Goal: Entertainment & Leisure: Consume media (video, audio)

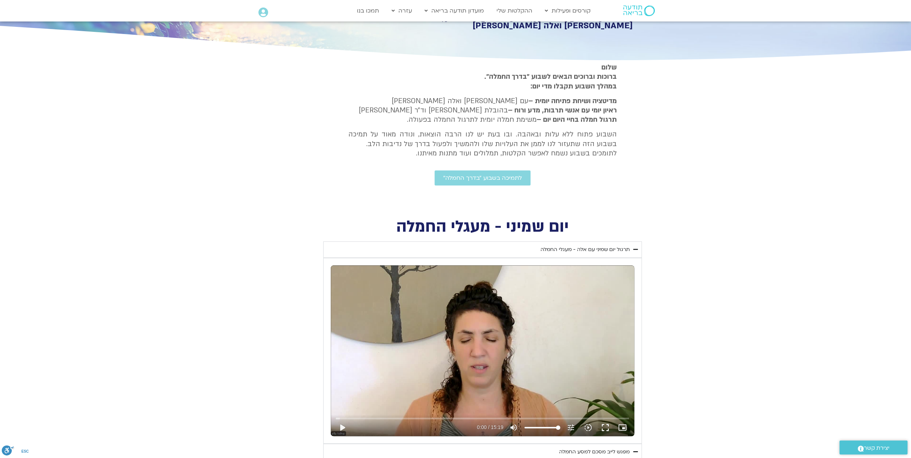
scroll to position [250, 0]
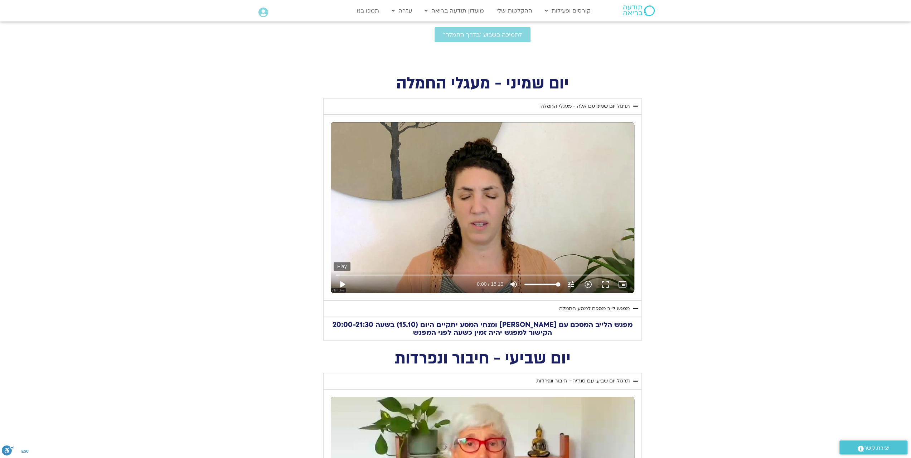
click at [343, 282] on button "play_arrow" at bounding box center [342, 284] width 17 height 17
click at [604, 282] on button "fullscreen" at bounding box center [605, 284] width 17 height 17
click at [613, 307] on div "מפגש לייב מסכם למסע החמלה" at bounding box center [594, 308] width 70 height 9
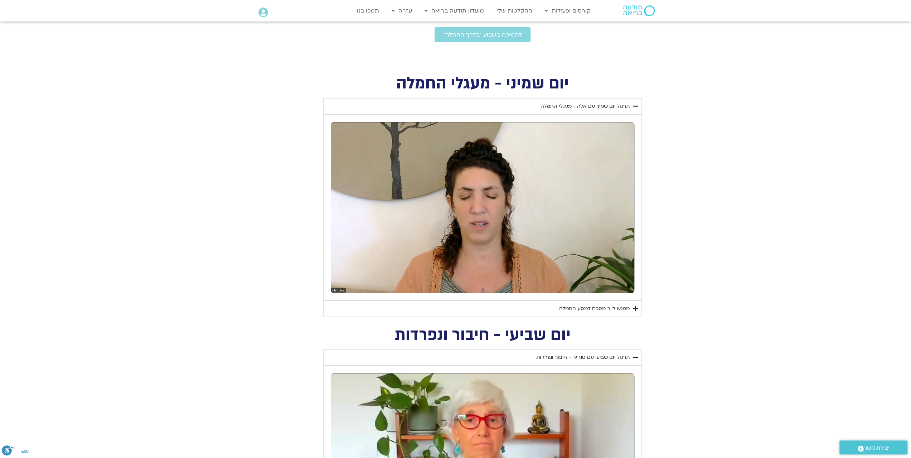
click at [613, 307] on div "מפגש לייב מסכם למסע החמלה" at bounding box center [594, 308] width 70 height 9
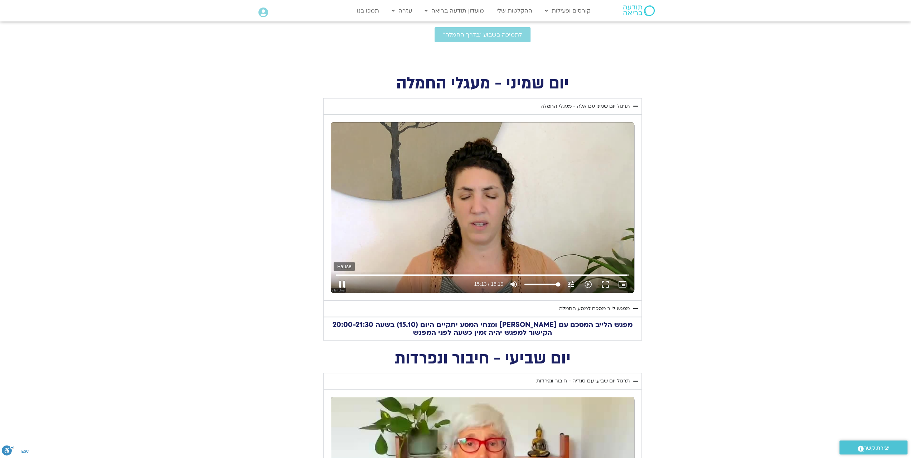
click at [339, 281] on button "pause" at bounding box center [342, 284] width 17 height 17
type input "914.118664"
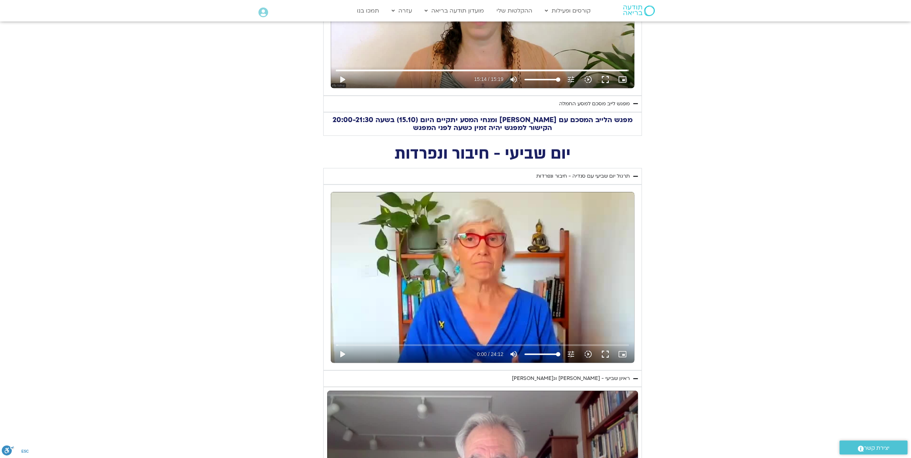
scroll to position [465, 0]
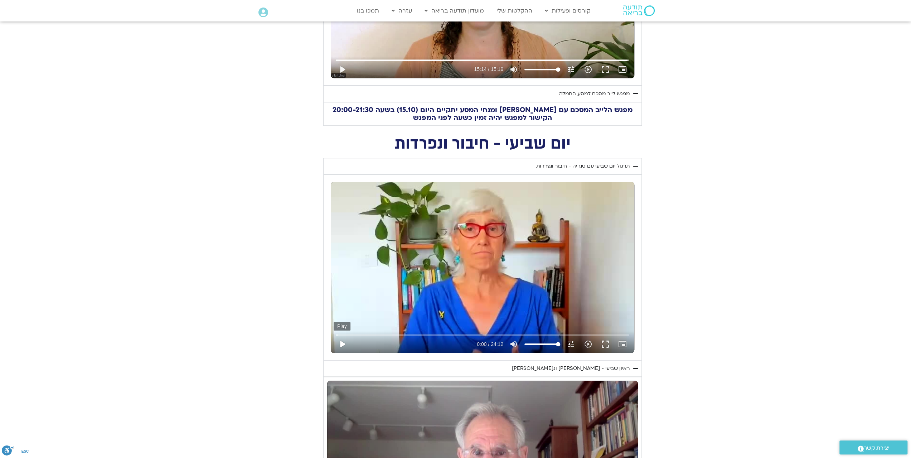
click at [341, 341] on button "play_arrow" at bounding box center [342, 343] width 17 height 17
click at [605, 341] on button "fullscreen" at bounding box center [605, 343] width 17 height 17
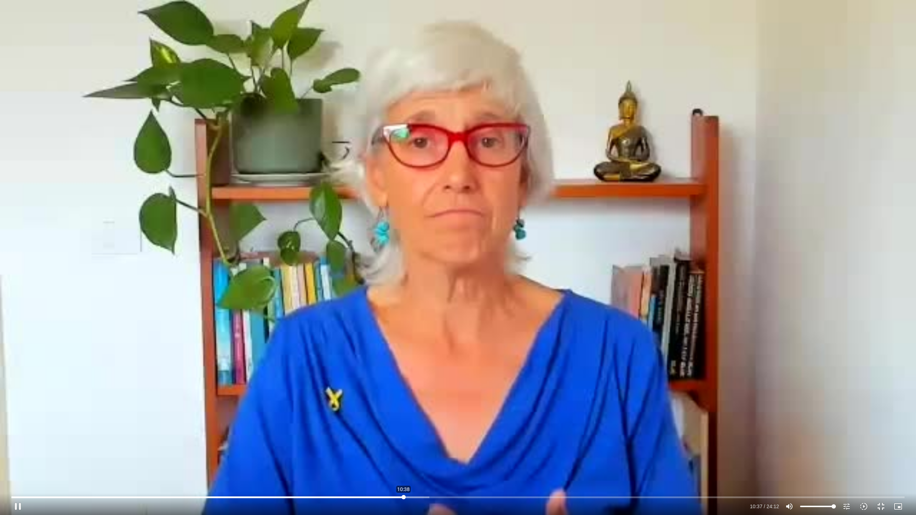
click at [404, 457] on input "Seek" at bounding box center [458, 497] width 894 height 4
click at [398, 457] on input "Seek" at bounding box center [458, 497] width 894 height 4
click at [693, 457] on input "Seek" at bounding box center [458, 497] width 894 height 4
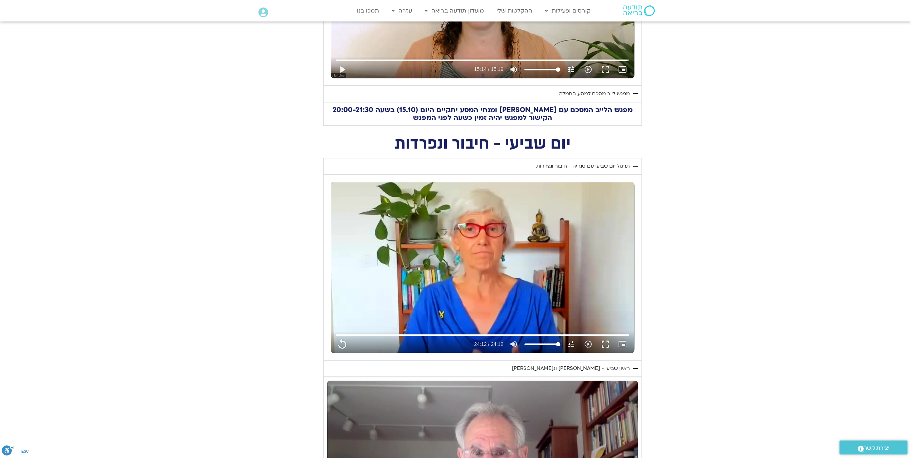
click at [614, 368] on div "ראיון שביעי - [PERSON_NAME] וג[PERSON_NAME]" at bounding box center [571, 368] width 118 height 9
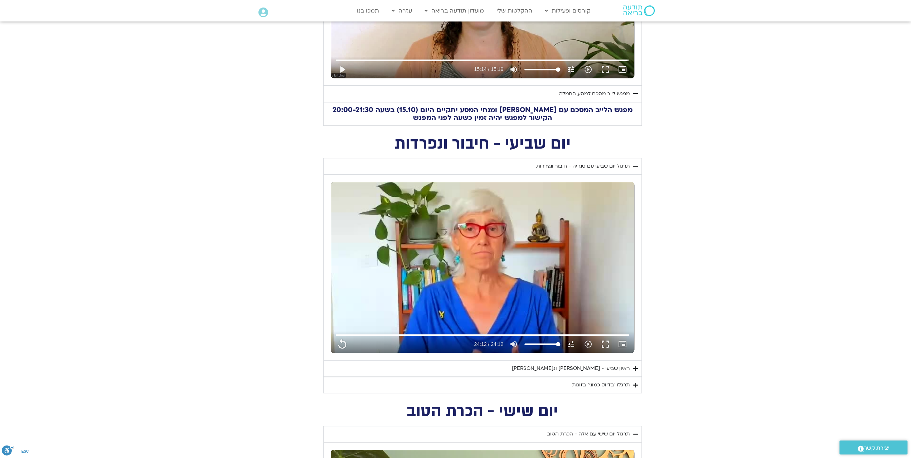
click at [614, 368] on div "ראיון שביעי - [PERSON_NAME] וג[PERSON_NAME]" at bounding box center [571, 368] width 118 height 9
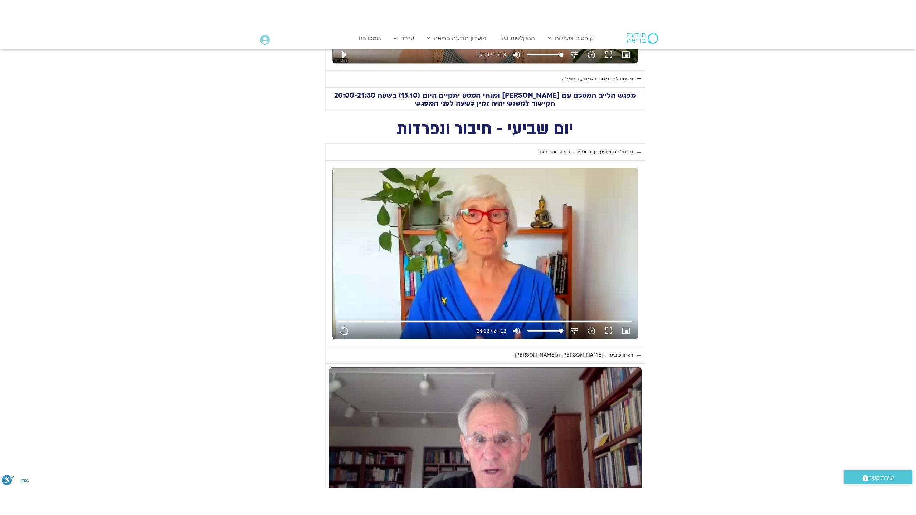
scroll to position [608, 0]
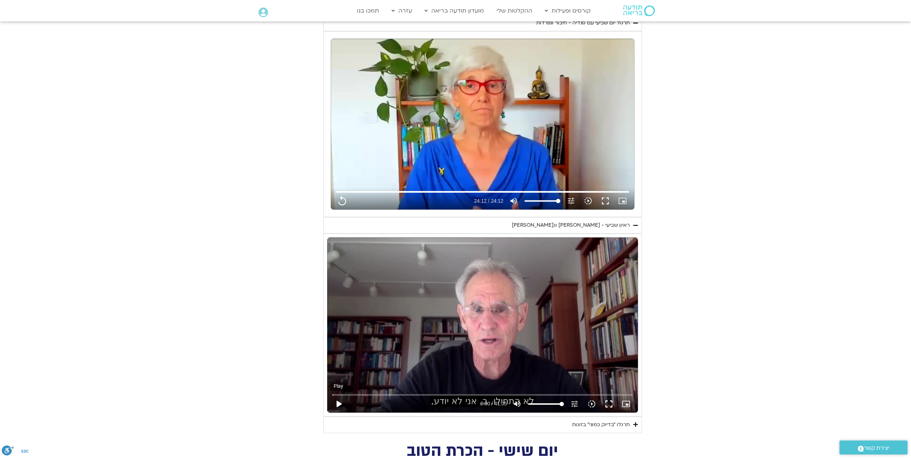
click at [340, 400] on button "play_arrow" at bounding box center [338, 403] width 17 height 17
type input "1452.76"
type input "0.070464"
type input "1452.76"
type input "0.337433"
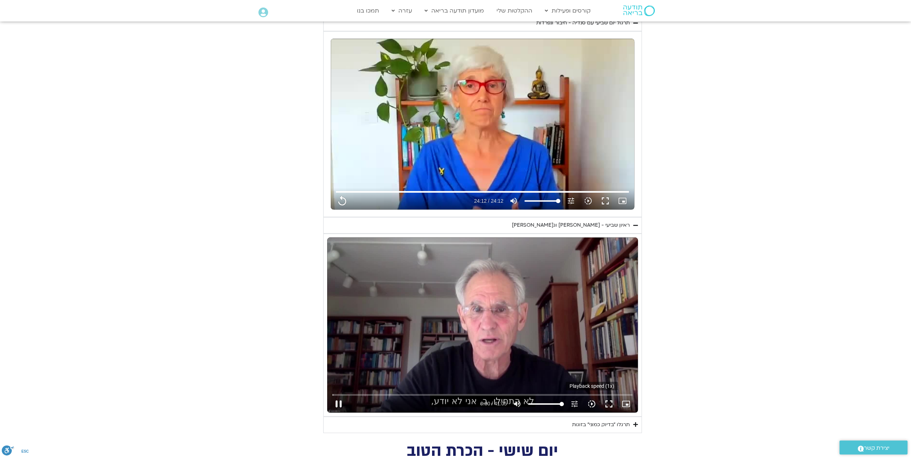
type input "1452.76"
type input "0.506075"
type input "1452.76"
type input "0.63807"
type input "1452.76"
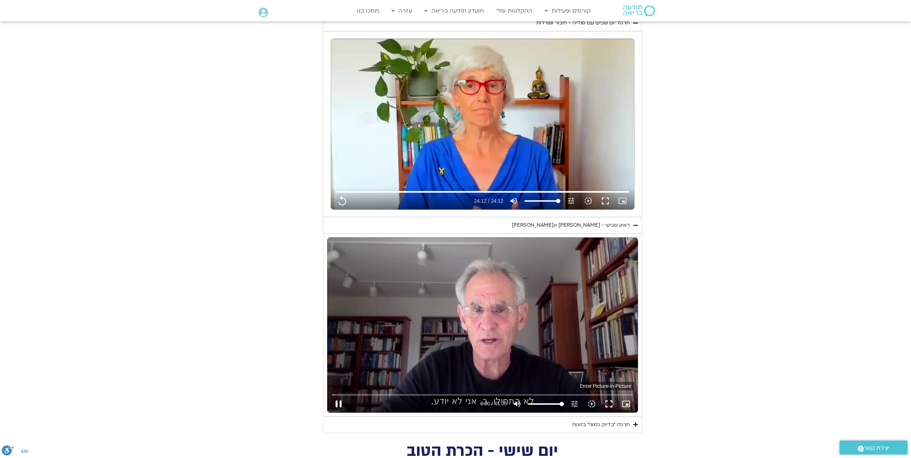
type input "0.738098"
type input "1452.76"
type input "0.904763"
type input "1452.76"
type input "1.038498"
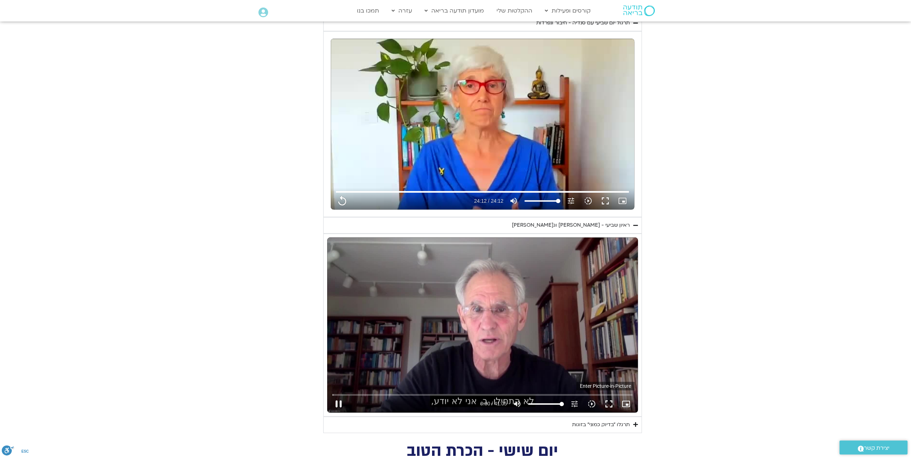
type input "1452.76"
type input "1.057792"
type input "1452.76"
type input "1.195388"
click at [626, 399] on icon "picture_in_picture_alt" at bounding box center [626, 403] width 9 height 9
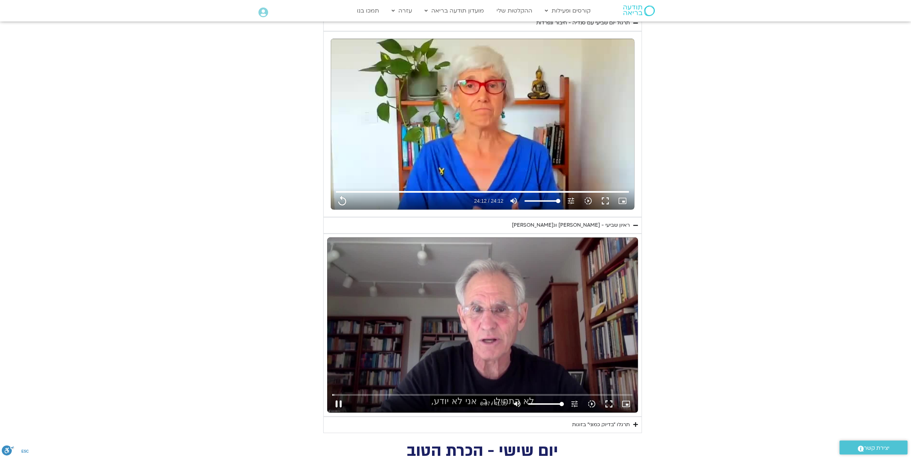
type input "1452.76"
type input "7.874046"
type input "1452.76"
type input "8.014246"
type input "1452.76"
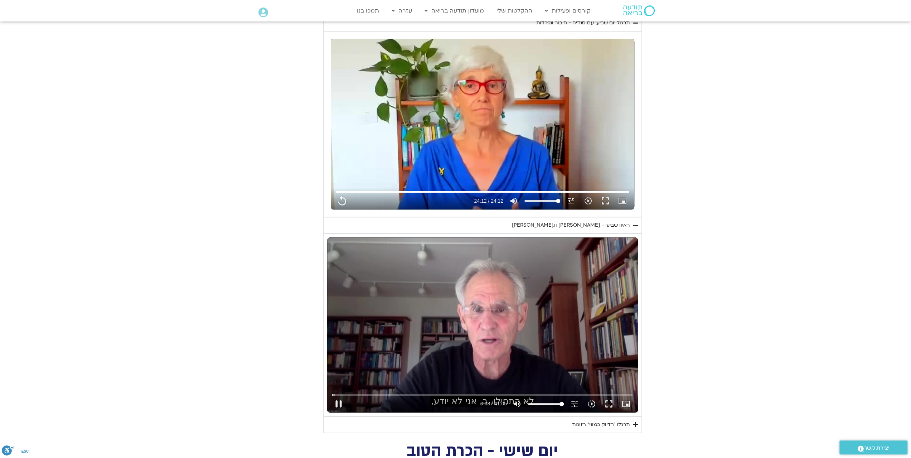
type input "8.238854"
type input "1452.76"
type input "8.371692"
type input "1452.76"
type input "8.505474"
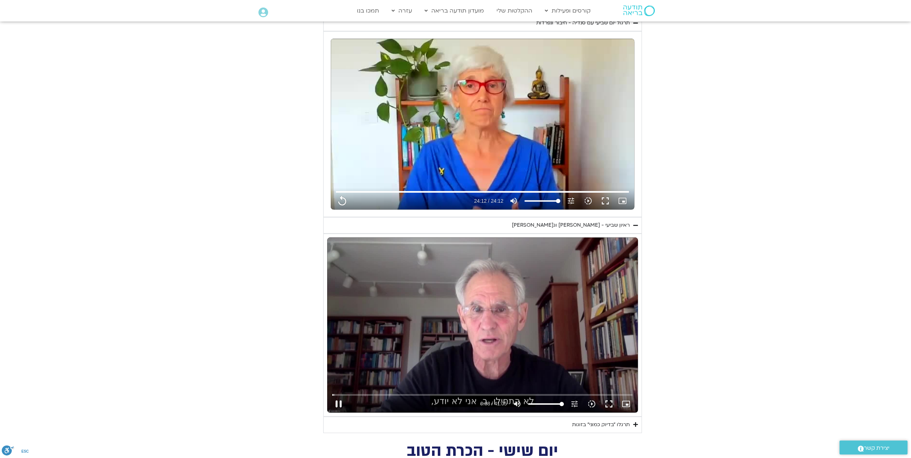
type input "1452.76"
type input "8.641843"
type input "1452.76"
type input "8.775339"
type input "1452.76"
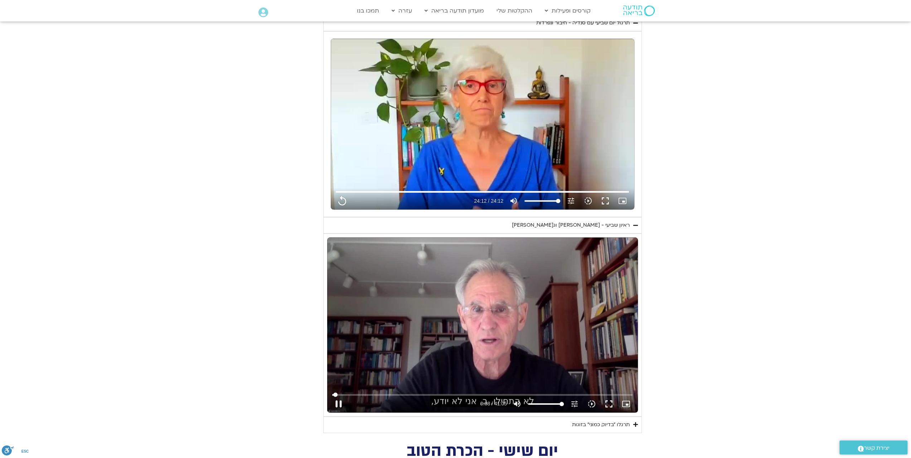
type input "8.817833"
type input "1452.76"
type input "9.039852"
type input "1452.76"
type input "9.087622"
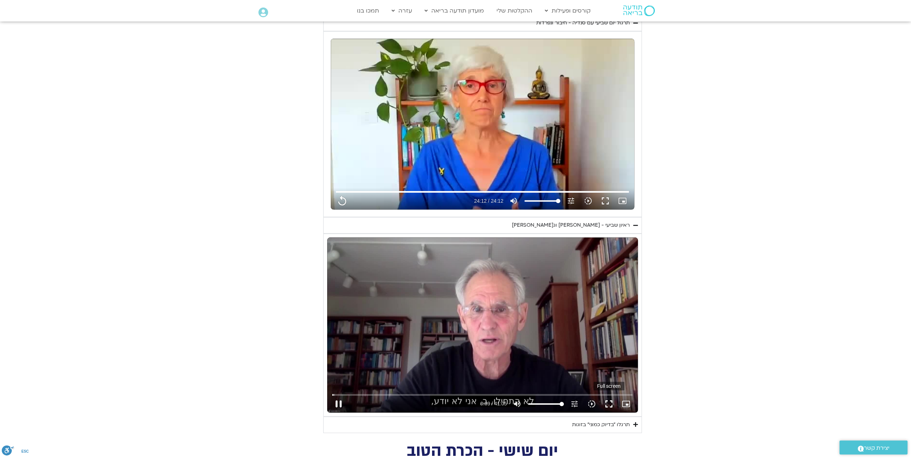
type input "1452.76"
type input "9.339302"
type input "1452.76"
type input "9.472817"
type input "1452.76"
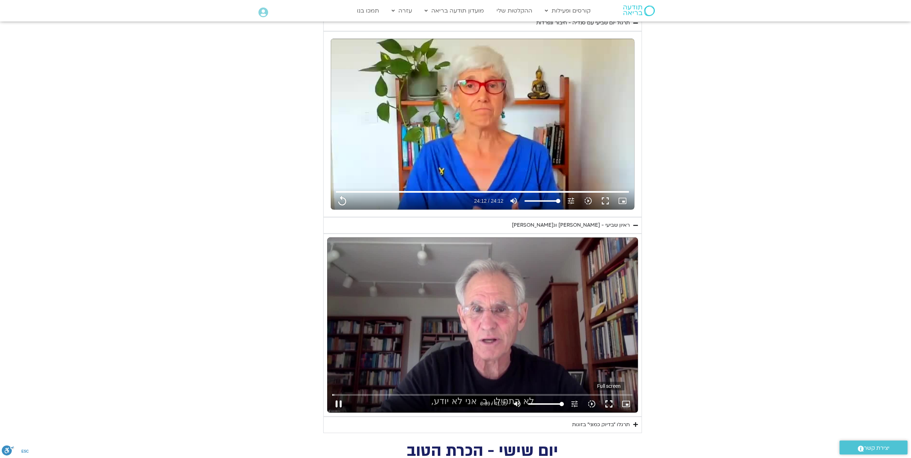
type input "9.506231"
type input "1452.76"
type input "9.621138"
type input "1452.76"
click at [612, 398] on button "fullscreen" at bounding box center [608, 403] width 17 height 17
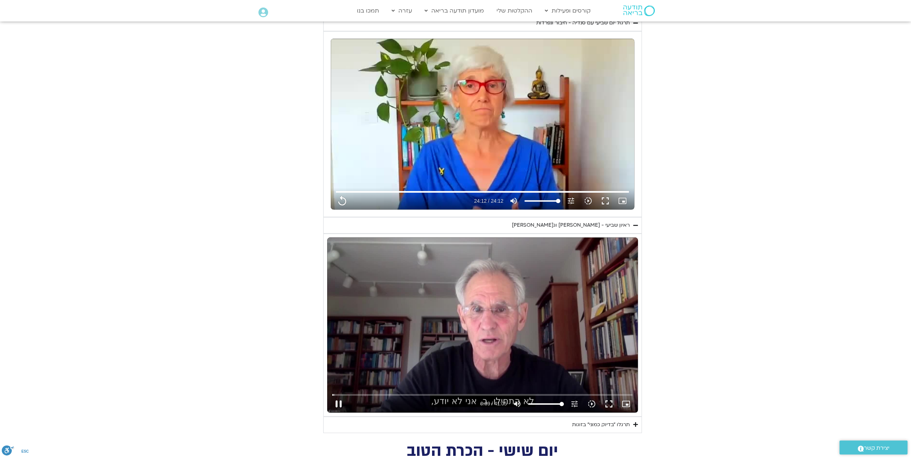
type input "9.873338"
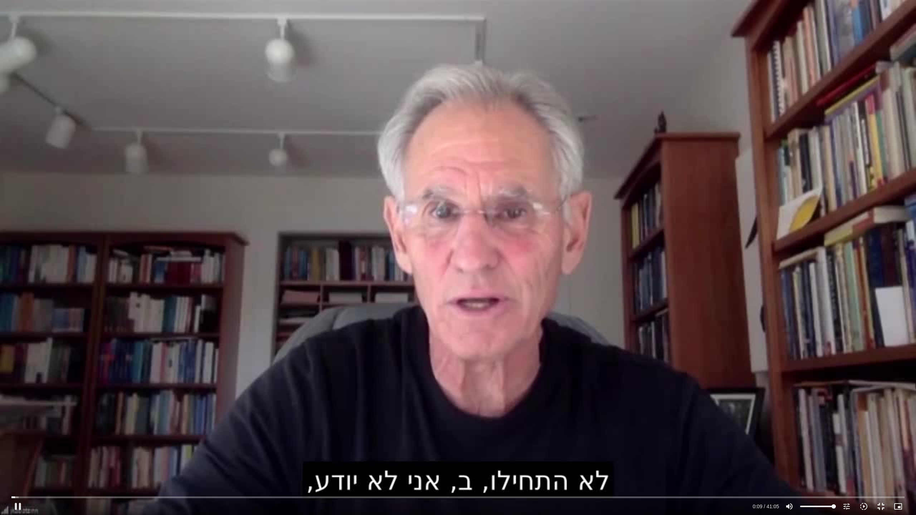
type input "1452.76"
type input "10.024279"
type input "1452.76"
type input "10.133863"
type input "1452.76"
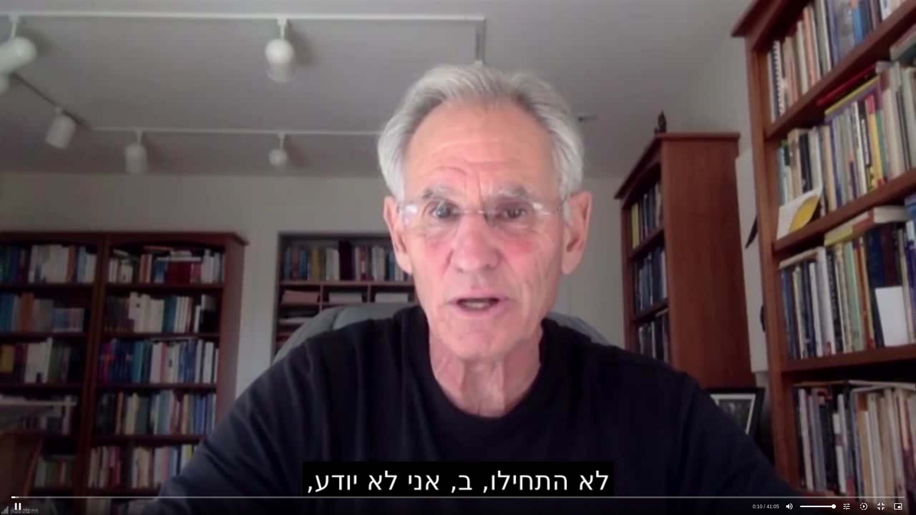
type input "10.268822"
type input "1452.76"
type input "10.51101"
type input "1452.76"
type input "10.61104"
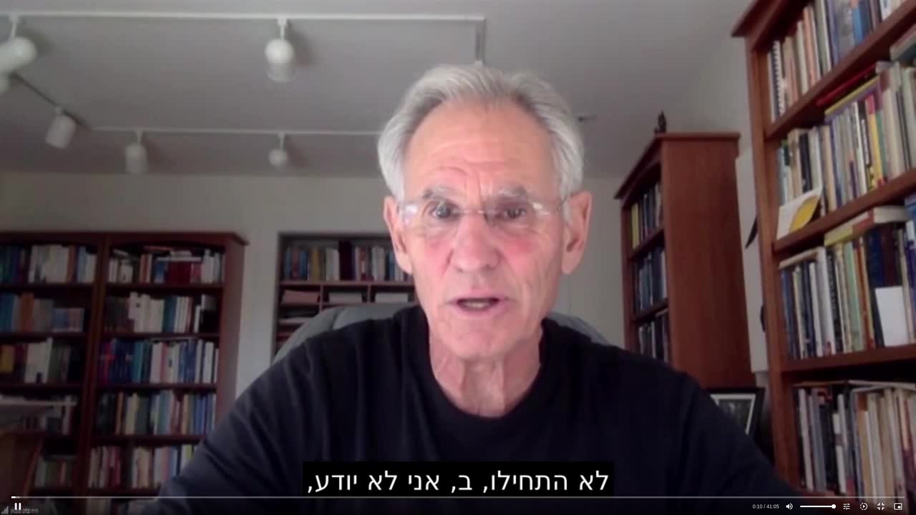
type input "1452.76"
type input "10.673775"
type input "1452.76"
type input "10.911303"
type input "1452.76"
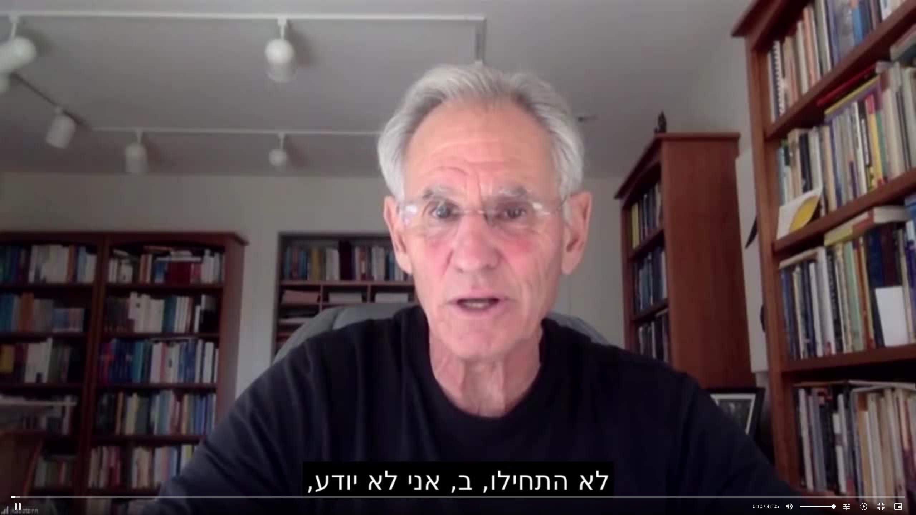
type input "11.090983"
type input "1452.76"
type input "11.1793"
type input "1452.76"
type input "11.345292"
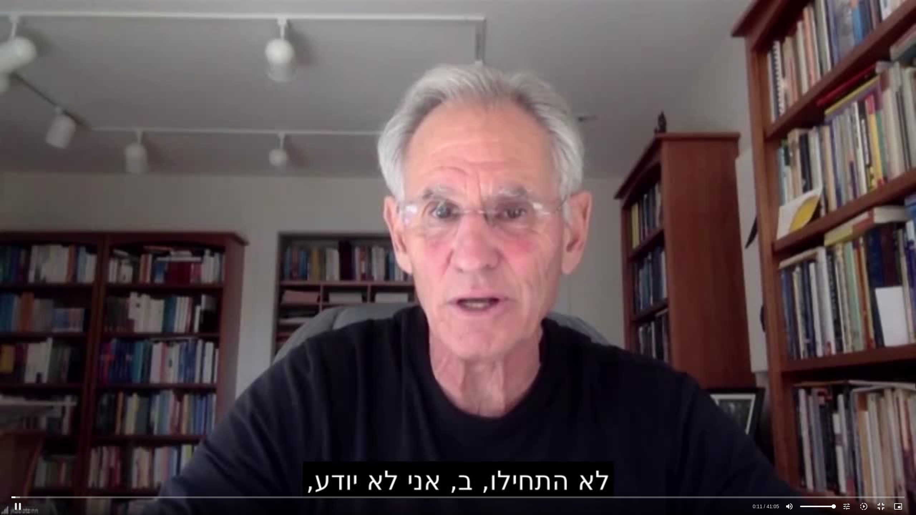
type input "1452.76"
type input "11.483763"
type input "1452.76"
type input "11.608006"
type input "1452.76"
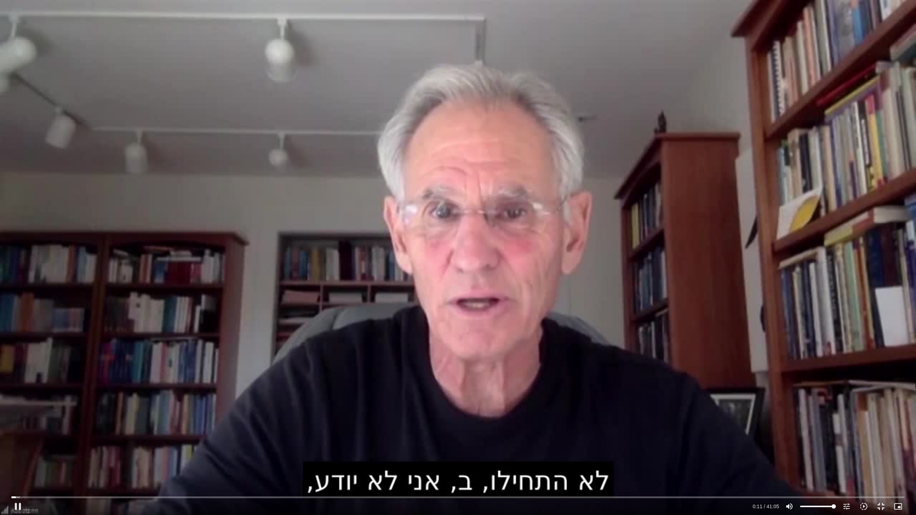
type input "11.679261"
type input "1452.76"
type input "11.882157"
type input "1452.76"
type input "12.015708"
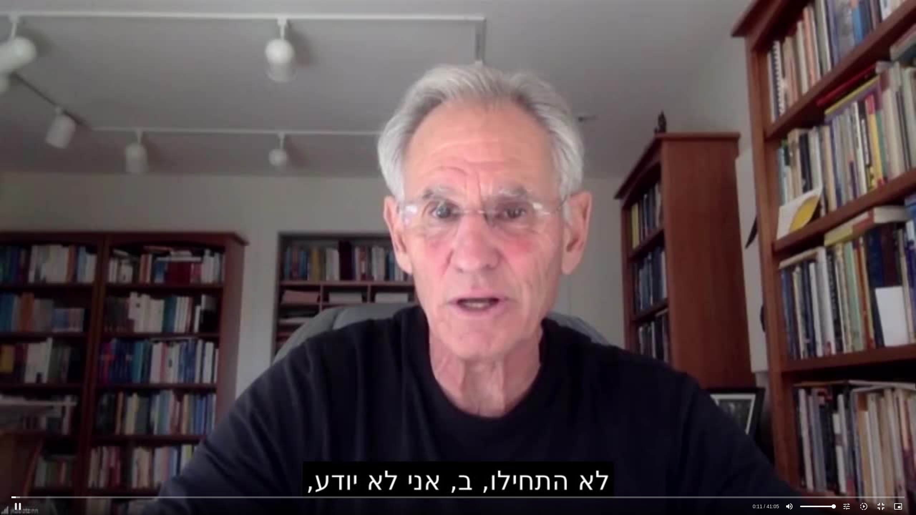
type input "1452.76"
type input "12.153825"
type input "1452.76"
type input "12.243146"
type input "1452.76"
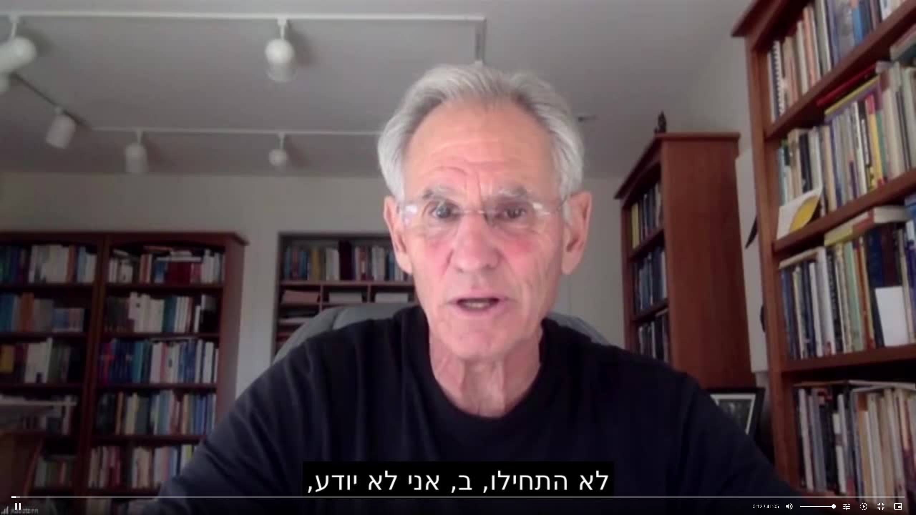
type input "12.333657"
type input "1452.76"
type input "12.588824"
type input "1452.76"
type input "12.714816"
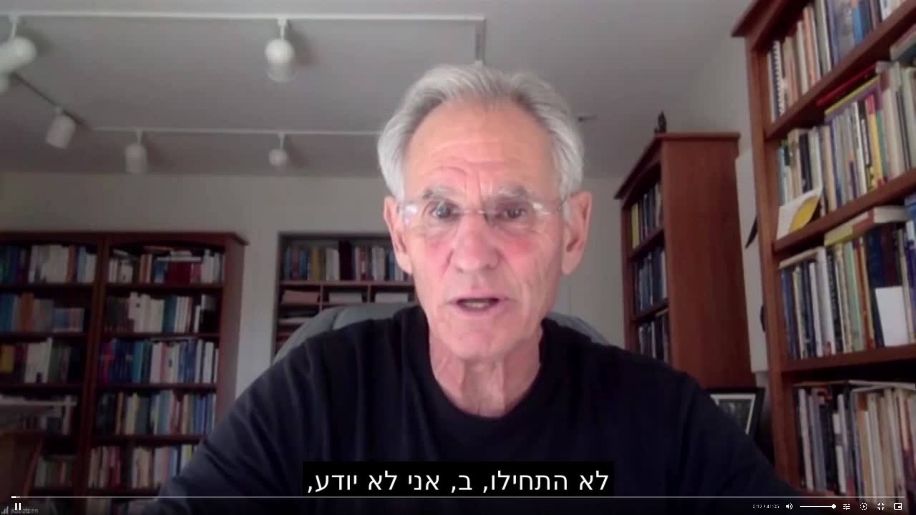
type input "1452.76"
type input "12.842871"
type input "1452.76"
type input "12.943625"
type input "1452.76"
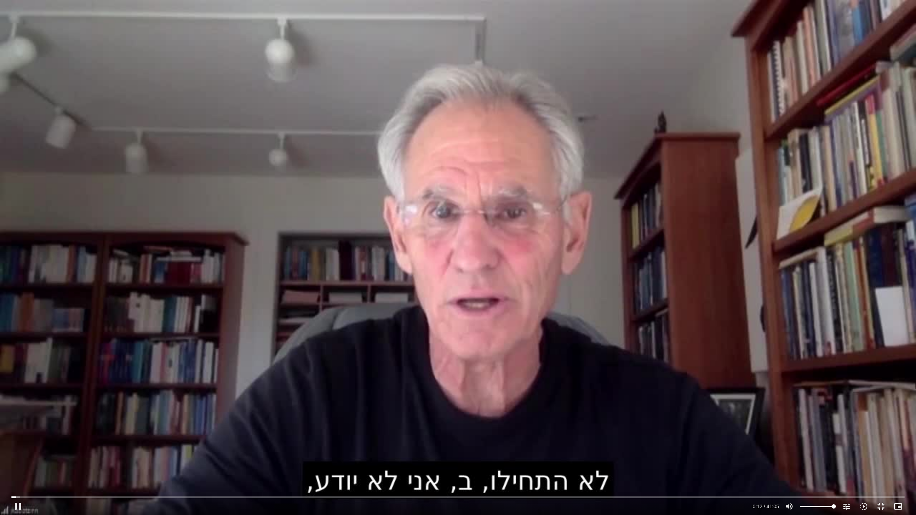
type input "13.042644"
type input "1452.76"
type input "13.247171"
type input "1452.76"
type input "13.381921"
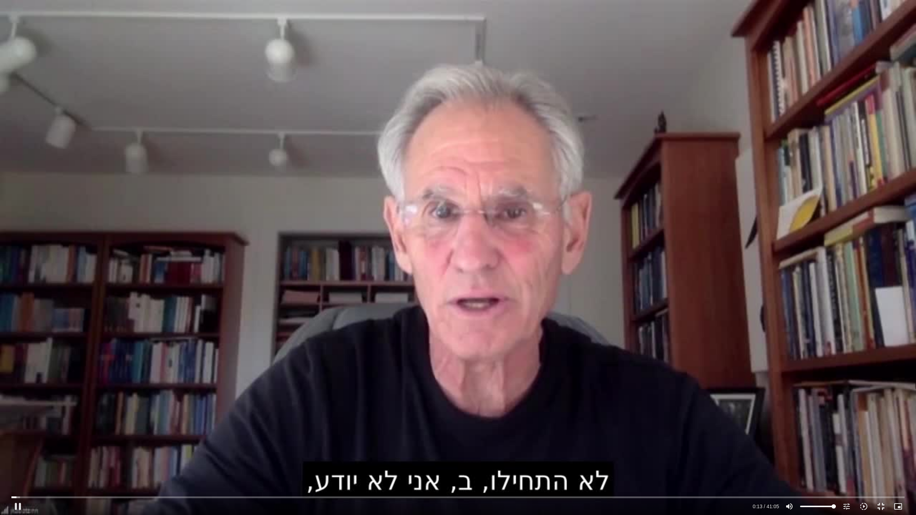
type input "1452.76"
type input "13.510382"
type input "1452.76"
type input "13.649563"
type input "1452.76"
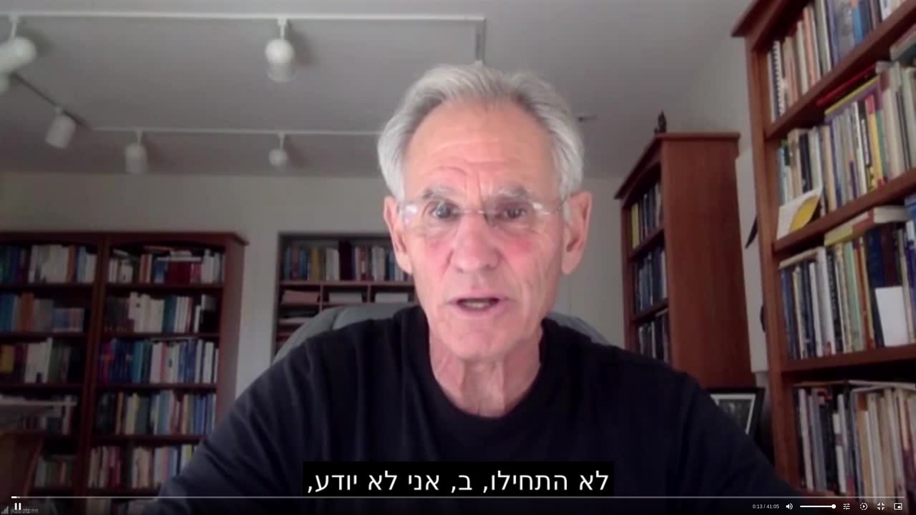
type input "13.793283"
type input "1452.76"
type input "13.876804"
type input "1452.76"
type input "14.081925"
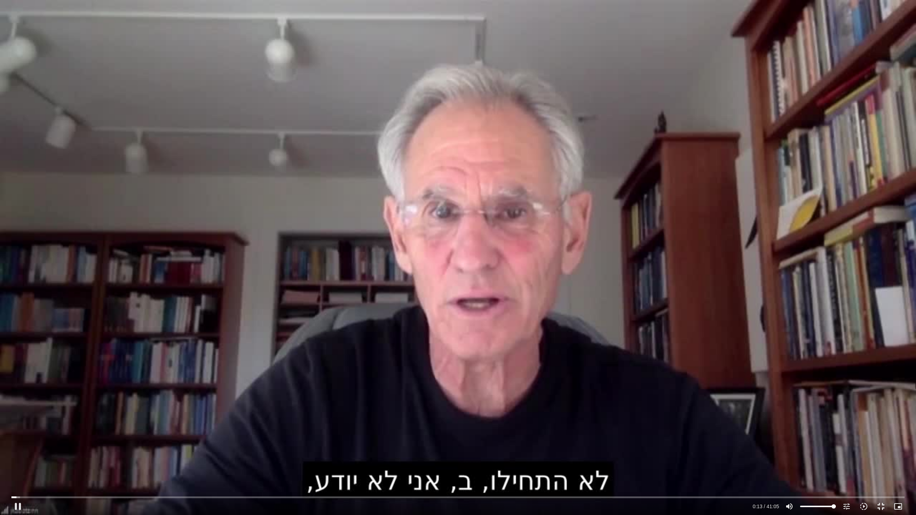
type input "1452.76"
type input "14.183123"
type input "1452.76"
type input "14.364326"
type input "1452.76"
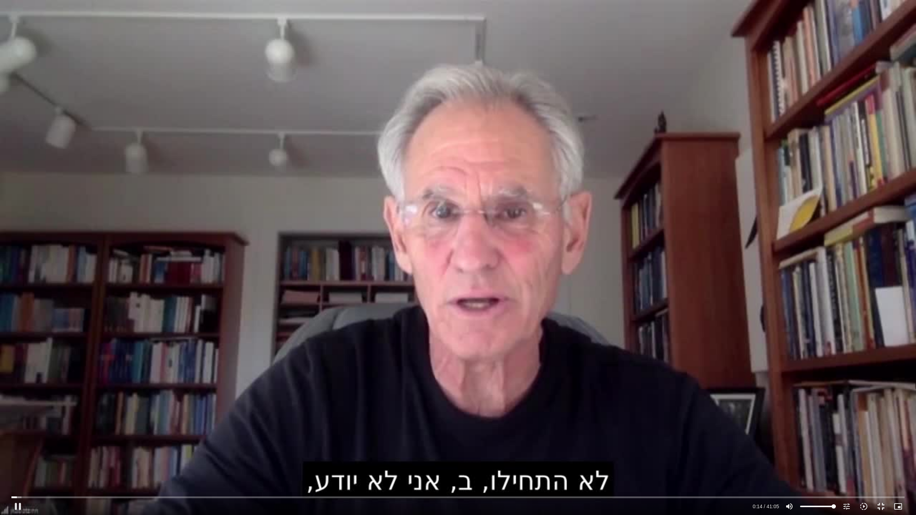
type input "14.398372"
type input "1452.76"
type input "14.507429"
type input "1452.76"
type input "14.637023"
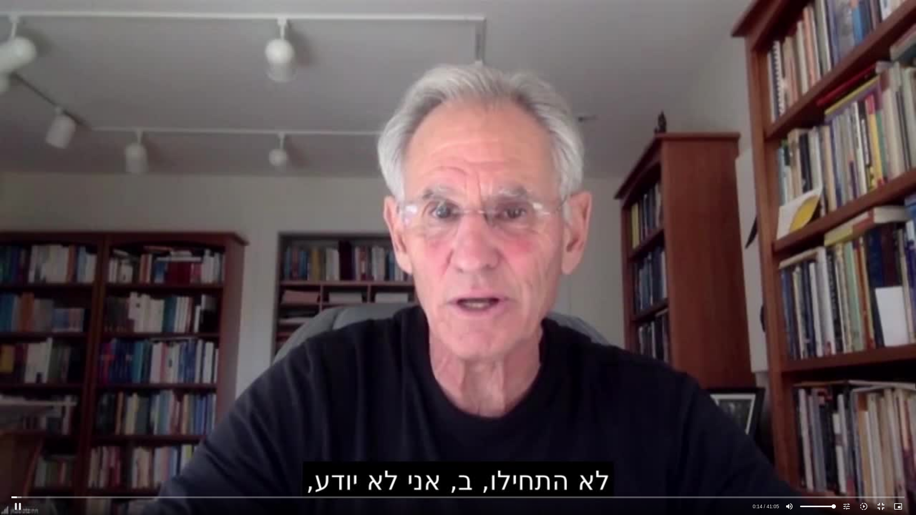
type input "1452.76"
type input "14.849742"
type input "1452.76"
type input "14.924461"
type input "1452.76"
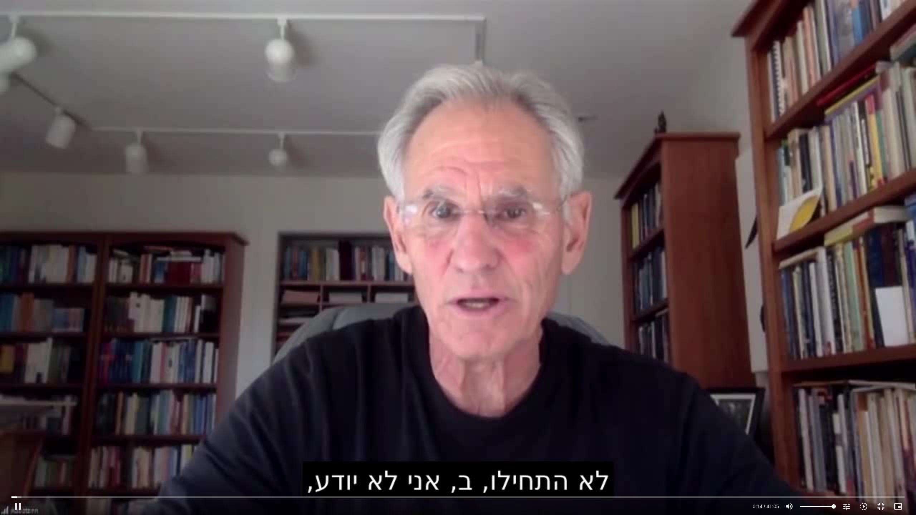
type input "15.033648"
type input "1452.76"
type input "15.282565"
type input "1452.76"
type input "15.306304"
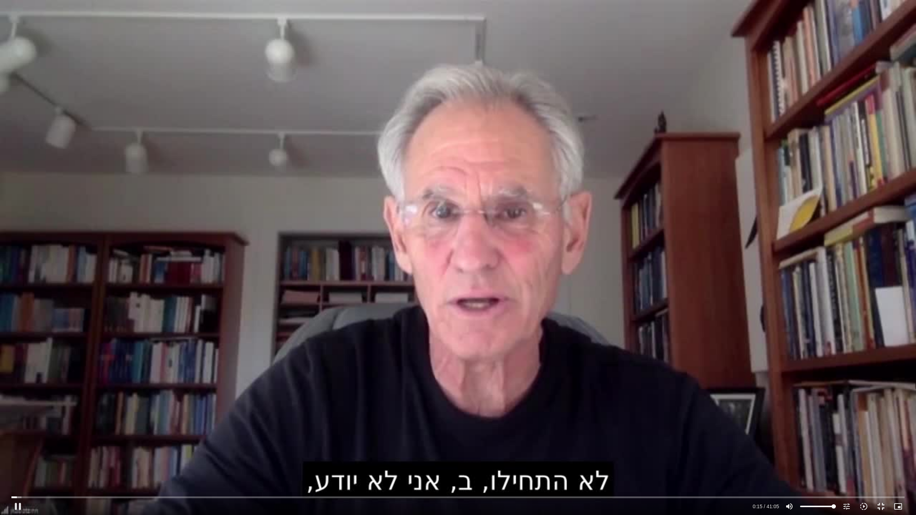
click at [831, 457] on div "pause 0:15 / 41:05 volume_up Mute tune Resolution Auto 720p slow_motion_video P…" at bounding box center [458, 506] width 898 height 17
type input "1452.76"
type input "15.585219"
type input "1452.76"
type input "15.722077"
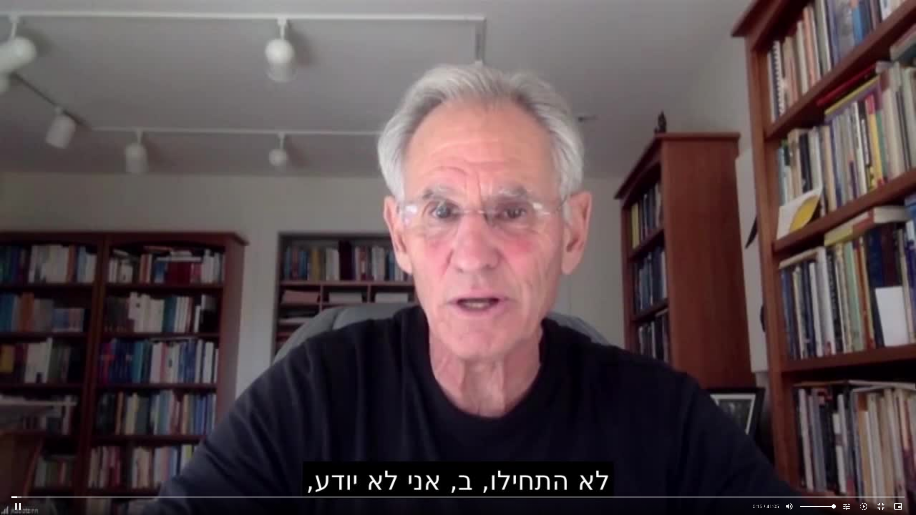
type input "1452.76"
type input "15.818026"
type input "71.5198863636364"
type input "1452.76"
type input "15.875513"
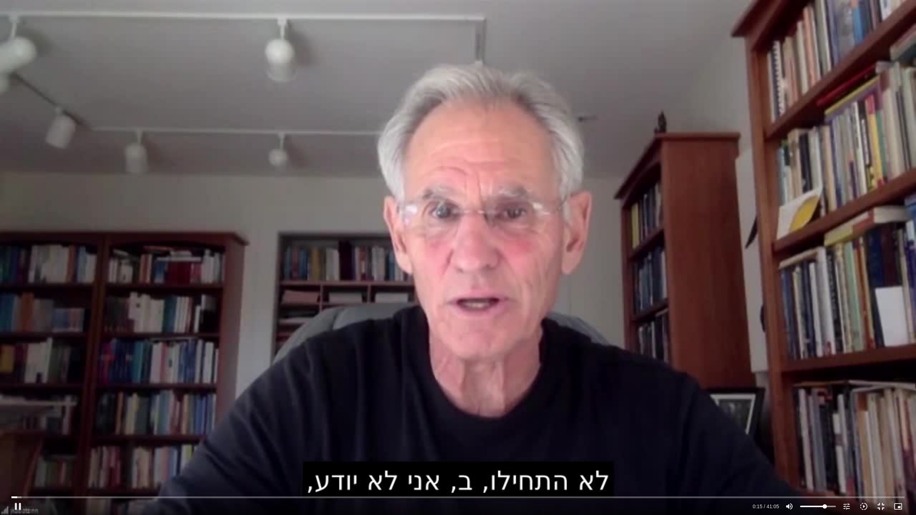
type input "71.5198863636364"
click at [825, 457] on input "Volume" at bounding box center [818, 507] width 36 height 4
type input "1452.76"
type input "16.153932"
type input "1452.76"
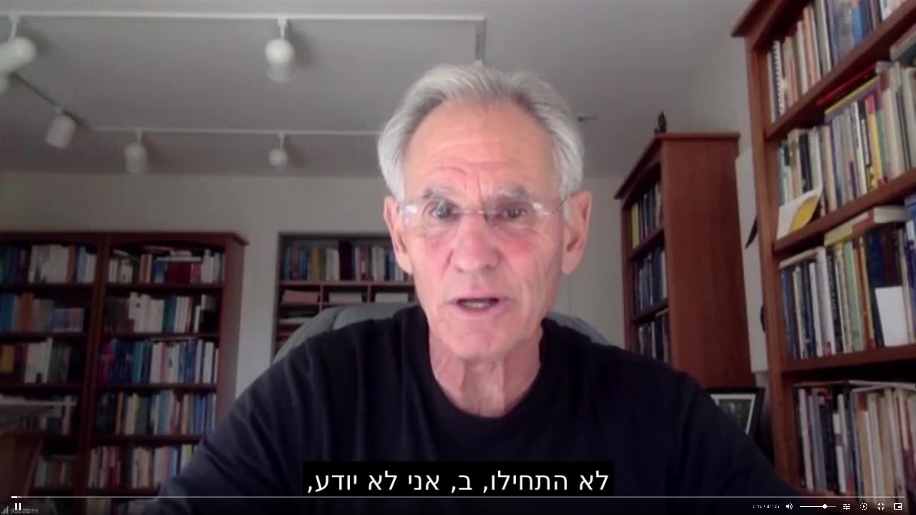
type input "16.171867"
type input "1452.76"
type input "16.300884"
type input "1452.76"
type input "16.554568"
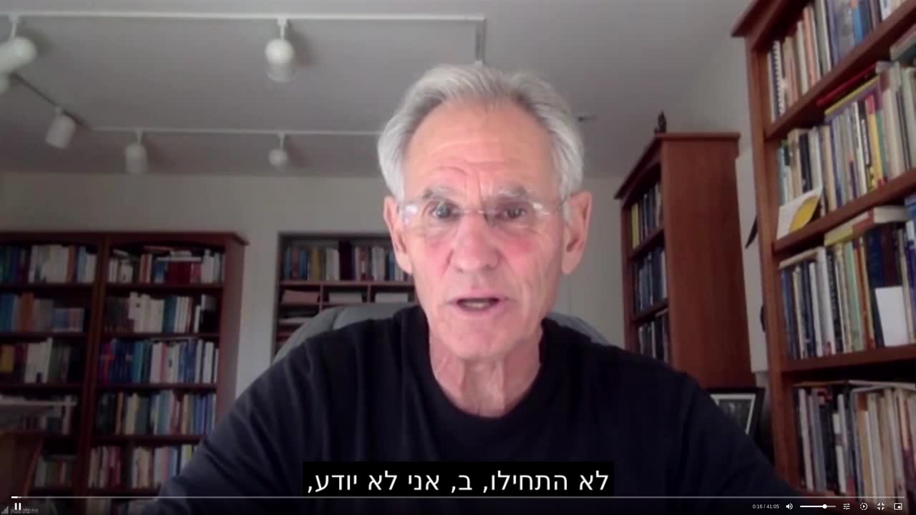
type input "1452.76"
type input "16.651056"
type input "1452.76"
type input "16.819273"
type input "1452.76"
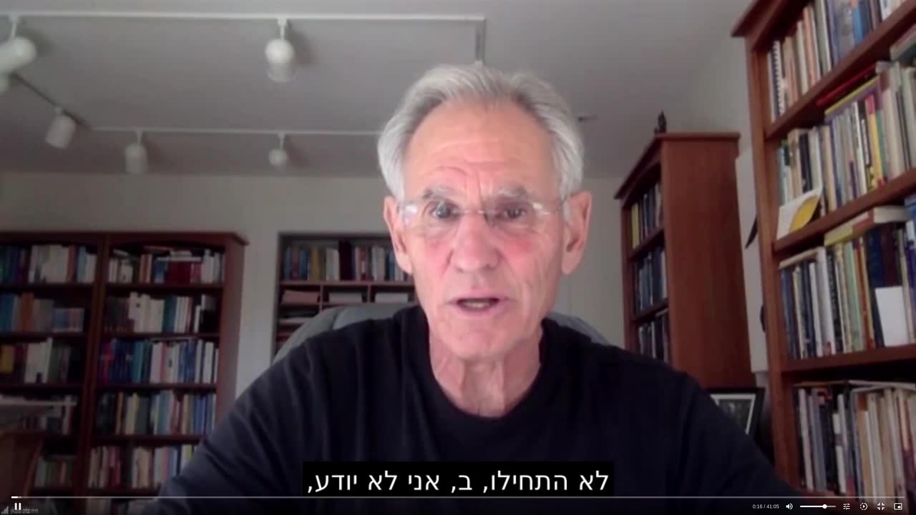
type input "16.851651"
type input "1452.76"
type input "17.051877"
type input "1452.76"
type input "17.118591"
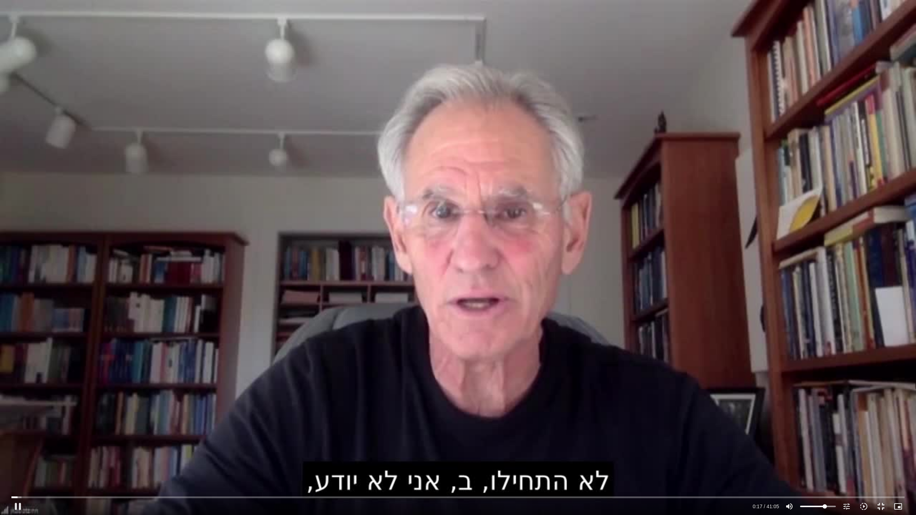
type input "1452.76"
type input "17.284235"
type input "95.7623106060606"
type input "1452.76"
type input "17.389206"
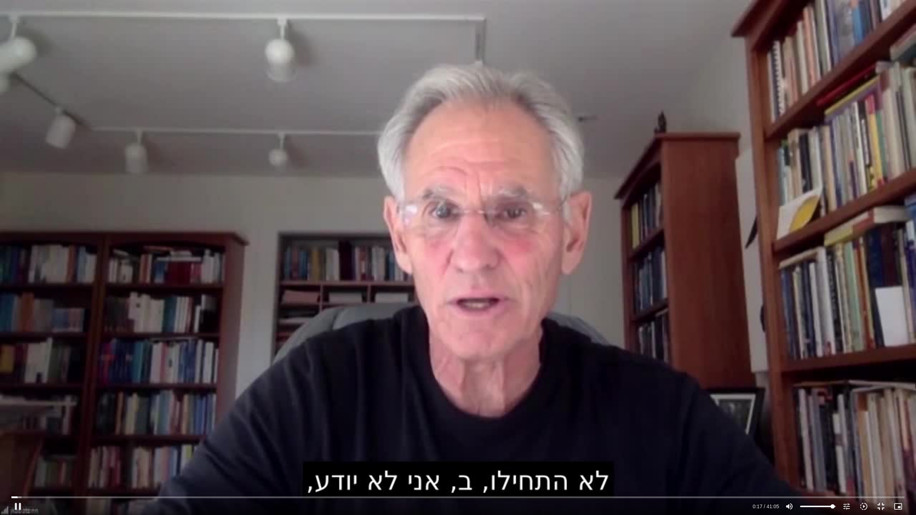
type input "1452.76"
type input "17.518854"
type input "98.0350378787879"
click at [833, 457] on input "Volume" at bounding box center [818, 507] width 36 height 4
type input "17.584568"
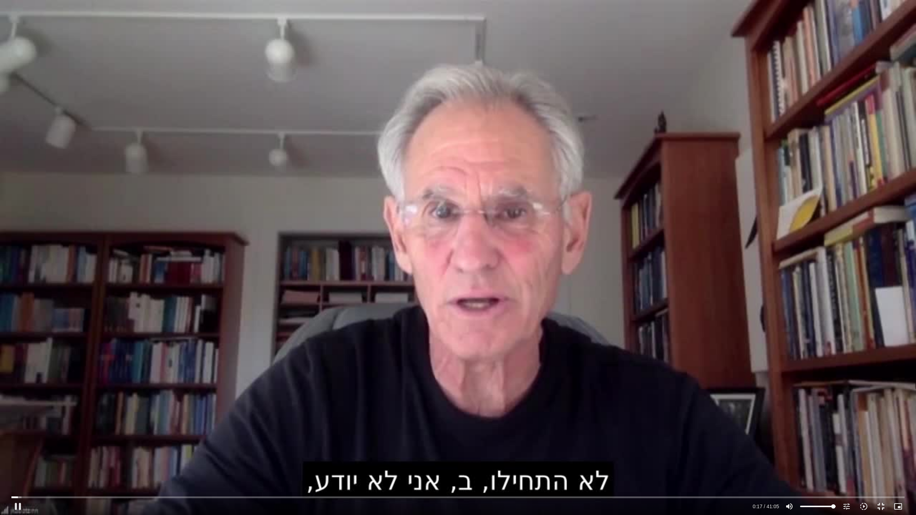
type input "1452.76"
type input "17.659104"
type input "1452.76"
type input "17.788831"
type input "1452.76"
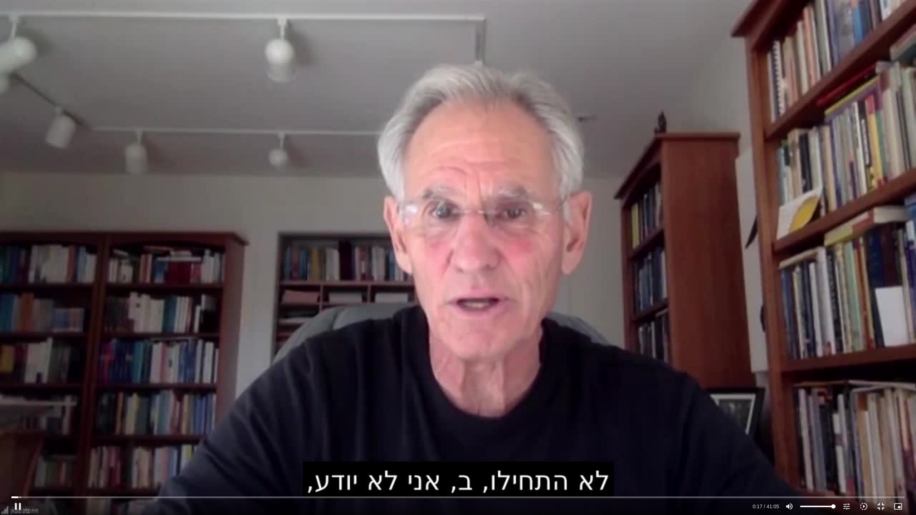
type input "17.923601"
type input "1452.76"
type input "18.056283"
type input "1452.76"
type input "18.186046"
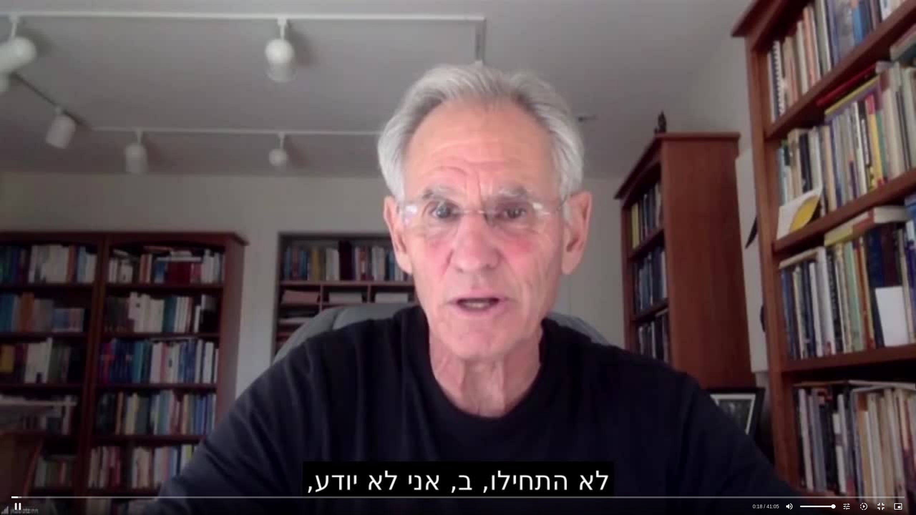
type input "1452.76"
type input "18.429484"
type input "1452.76"
type input "18.606661"
type input "1452.76"
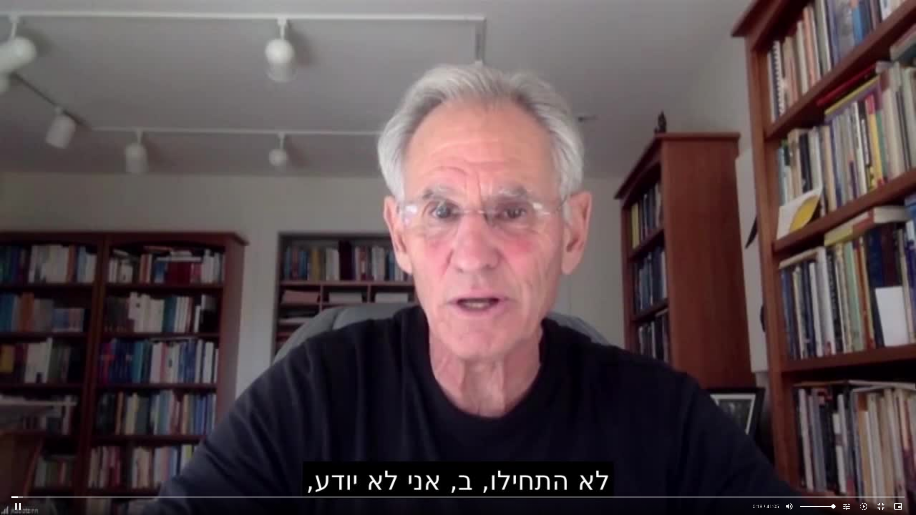
type input "18.673762"
type input "1452.76"
type input "18.887713"
type input "1452.76"
type input "18.954412"
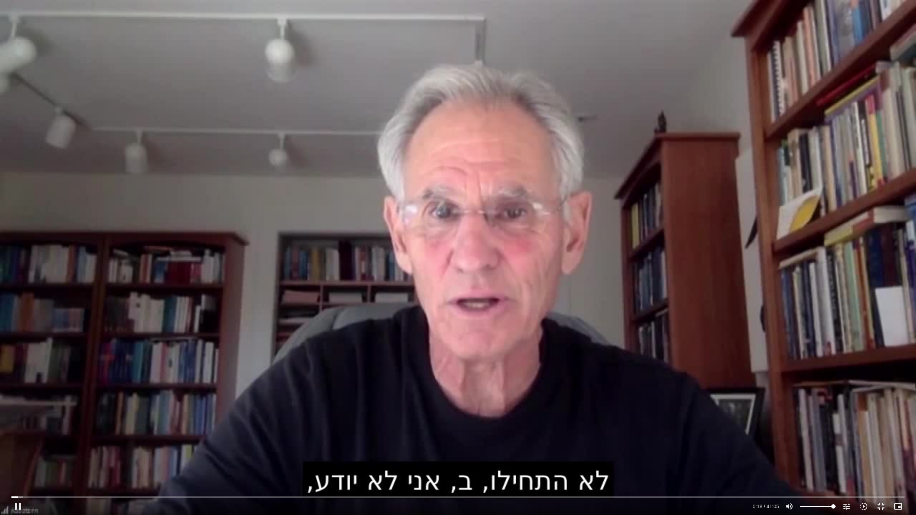
type input "1452.76"
type input "19.059038"
type input "1452.76"
type input "19.189036"
type input "1452.76"
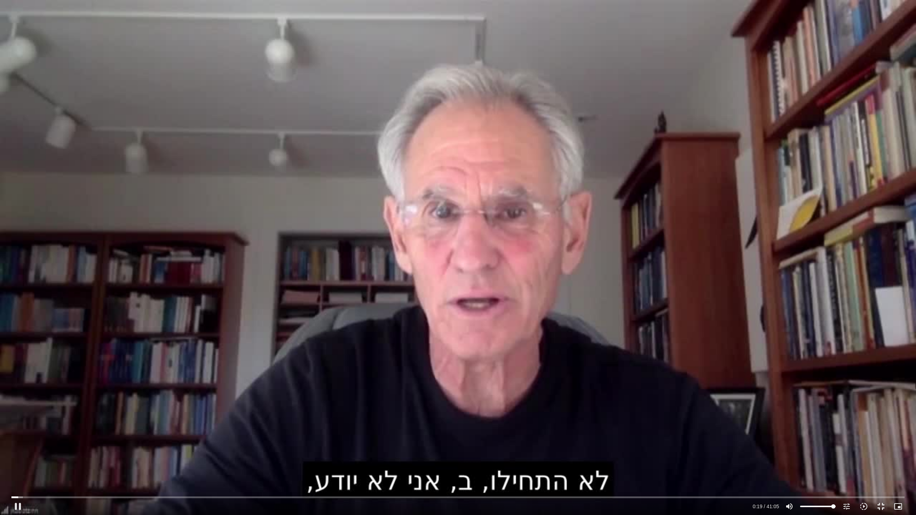
type input "19.326364"
type input "1452.76"
type input "19.459668"
type input "1452.76"
type input "19.58907"
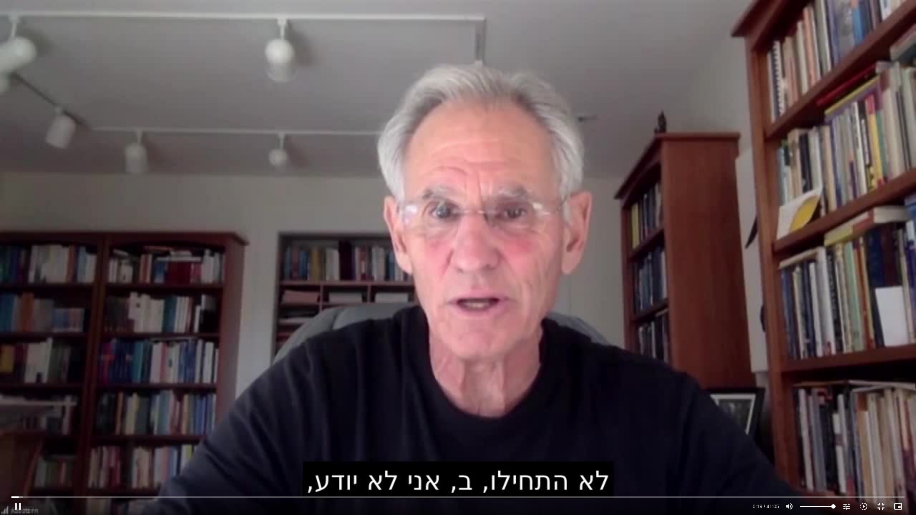
type input "1452.76"
type input "19.726842"
type input "1452.76"
type input "19.859436"
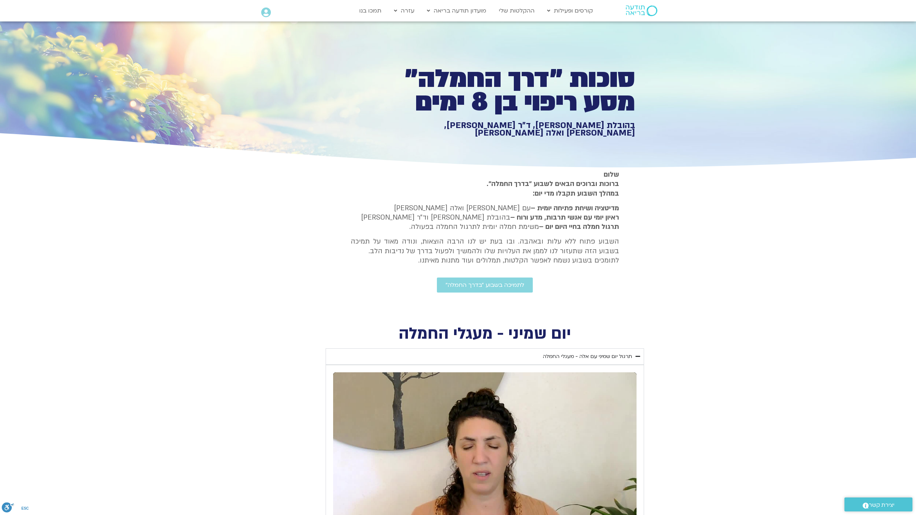
type input "1452.76"
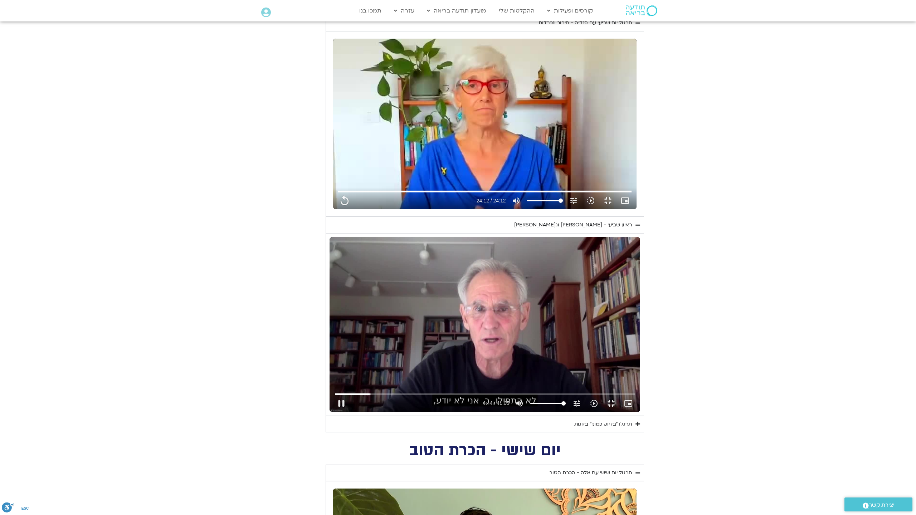
type input "285.23108"
type input "1452.76"
type input "285.389208"
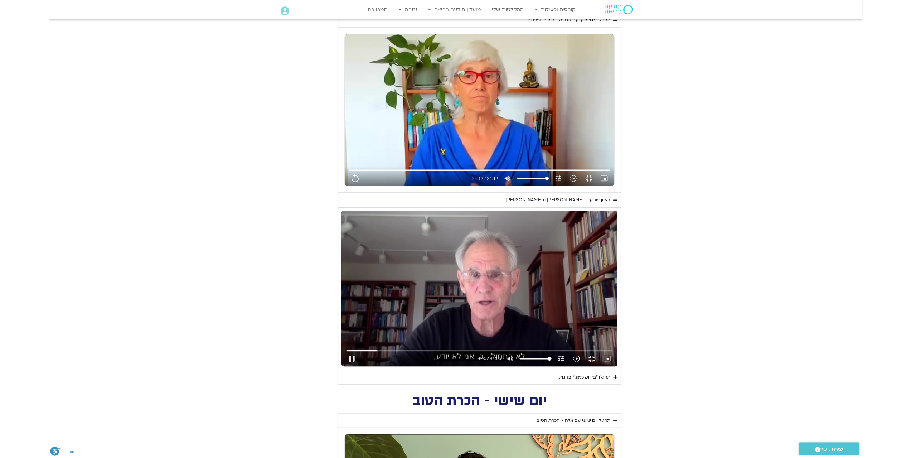
scroll to position [0, 0]
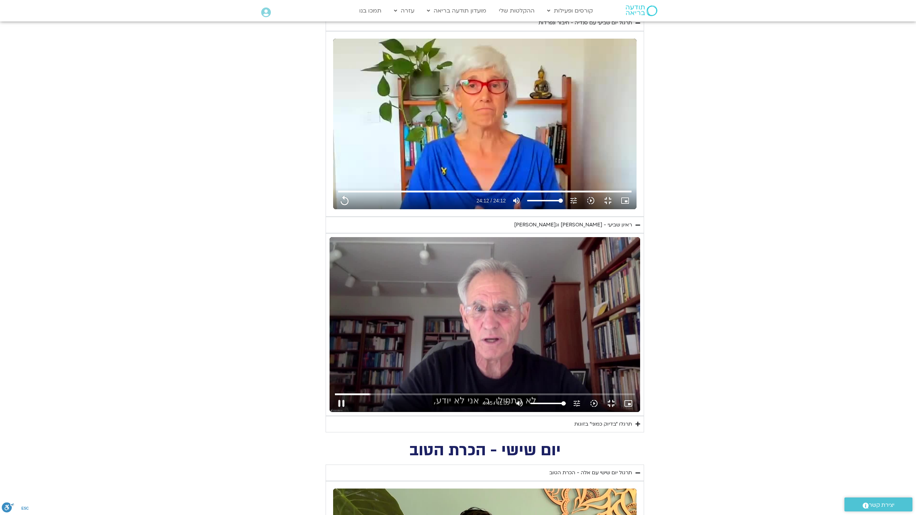
type input "1452.76"
type input "285.530594"
type input "1452.76"
type input "285.659017"
type input "1452.76"
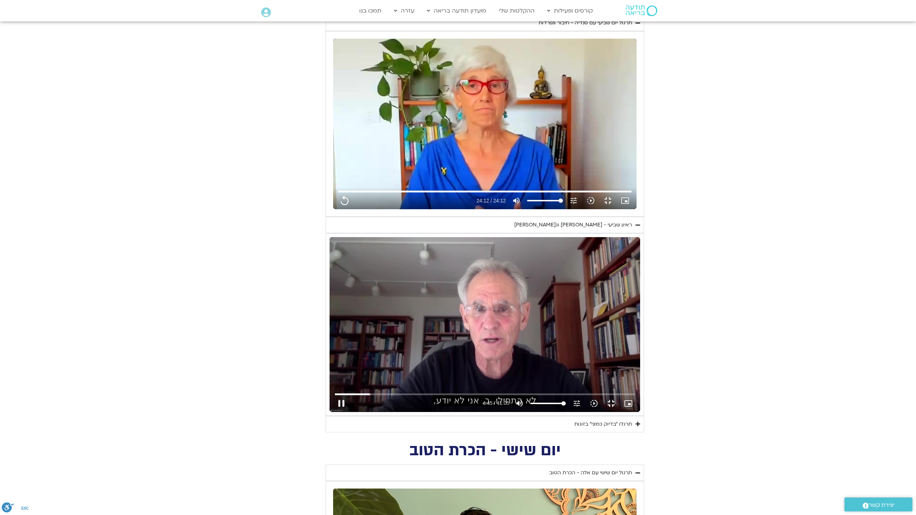
type input "285.709342"
type input "1452.76"
type input "285.961283"
type input "1452.76"
type input "286.110183"
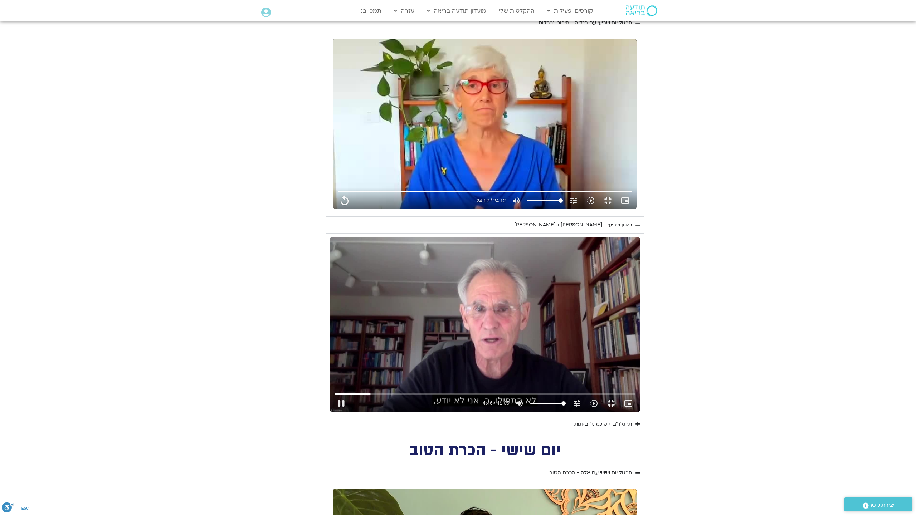
type input "1452.76"
type input "286.238151"
type input "1452.76"
type input "286.456661"
type input "1452.76"
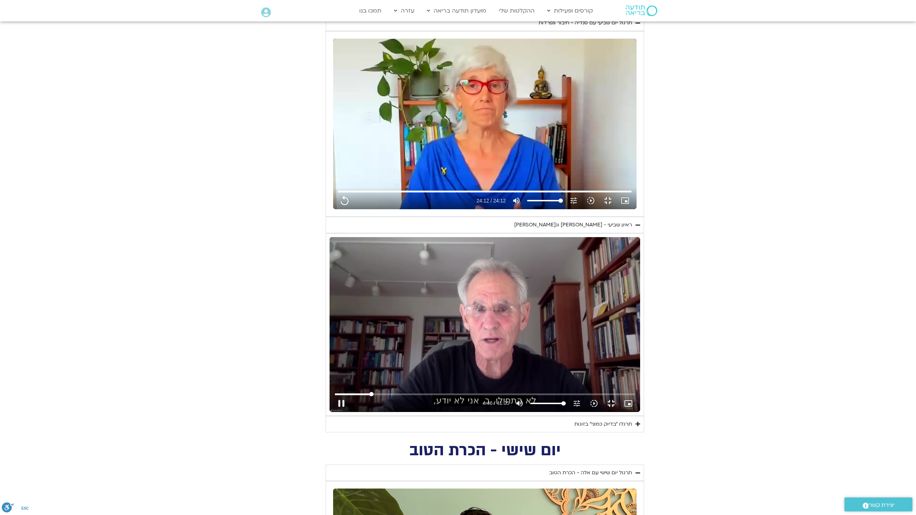
type input "286.559076"
type input "1452.76"
type input "286.769499"
type input "1452.76"
type input "286.890835"
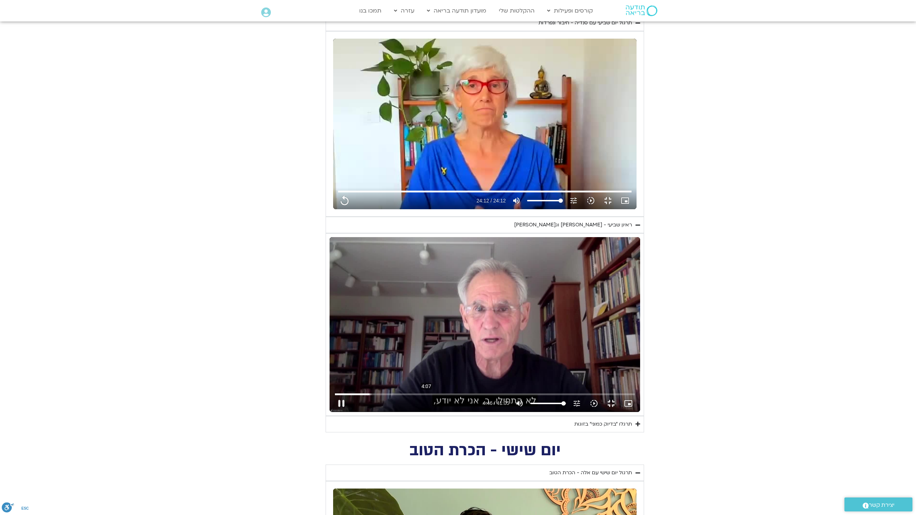
type input "1452.76"
type input "287.022597"
type input "1452.76"
type input "287.075167"
click at [333, 412] on div "Skip Ad 4:07 pause 4:47 / 41:05 volume_up Mute tune Resolution Auto 720p slow_m…" at bounding box center [485, 400] width 305 height 23
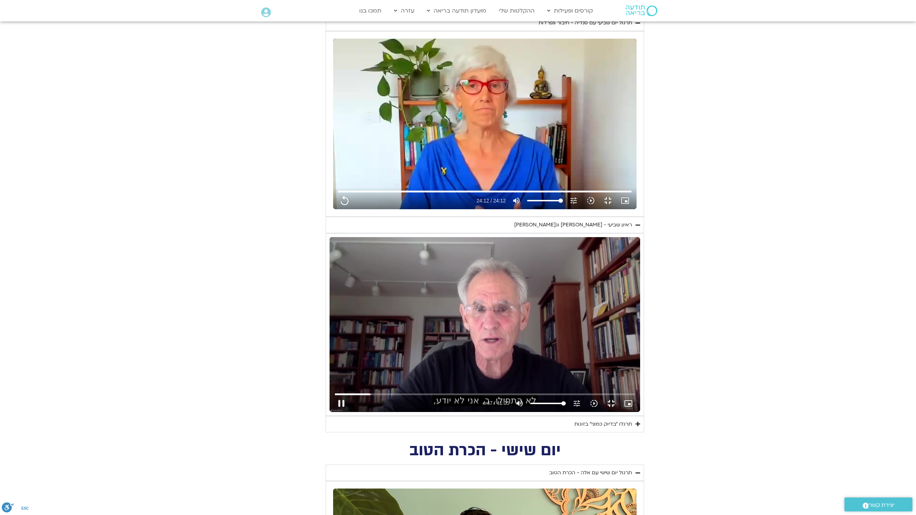
type input "1452.76"
type input "287.210243"
type input "1452.76"
type input "287.345913"
type input "1452.76"
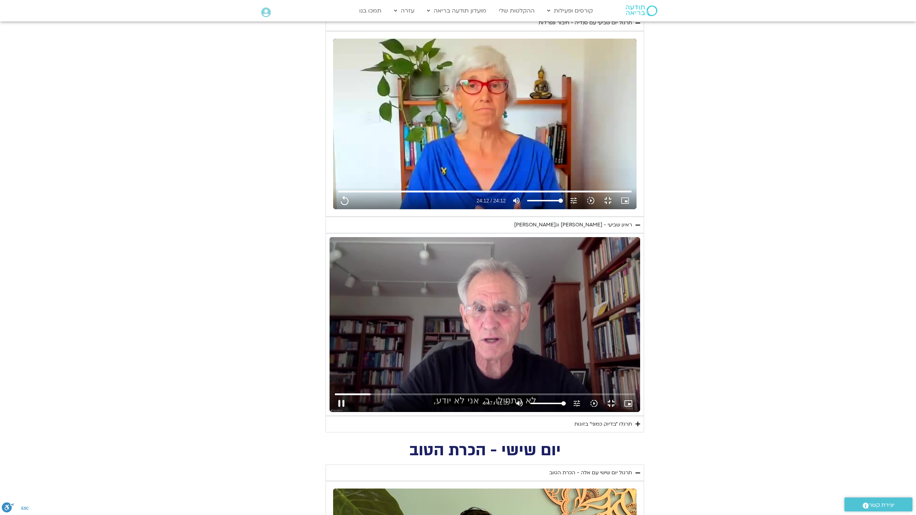
type input "287.484785"
type input "1452.76"
type input "287.753268"
type input "1452.76"
type input "287.787584"
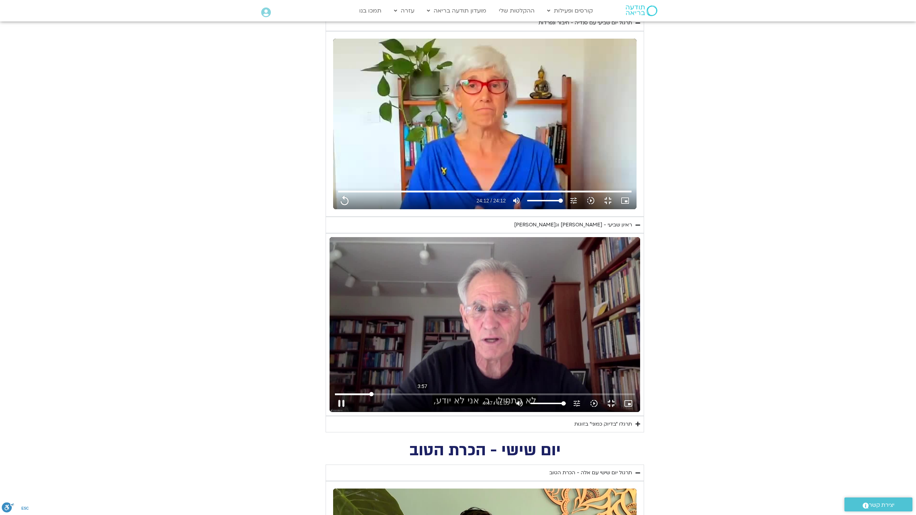
type input "1452.76"
type input "287.905452"
type input "1452.76"
type input "288.159104"
type input "1452.76"
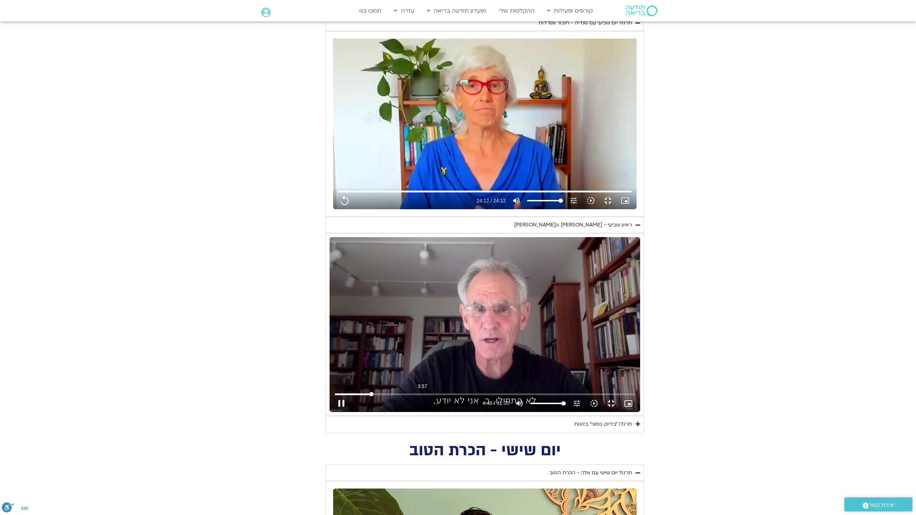
type input "288.200729"
type input "1452.76"
type input "288.305728"
type input "1452.76"
type input "239.829706860074"
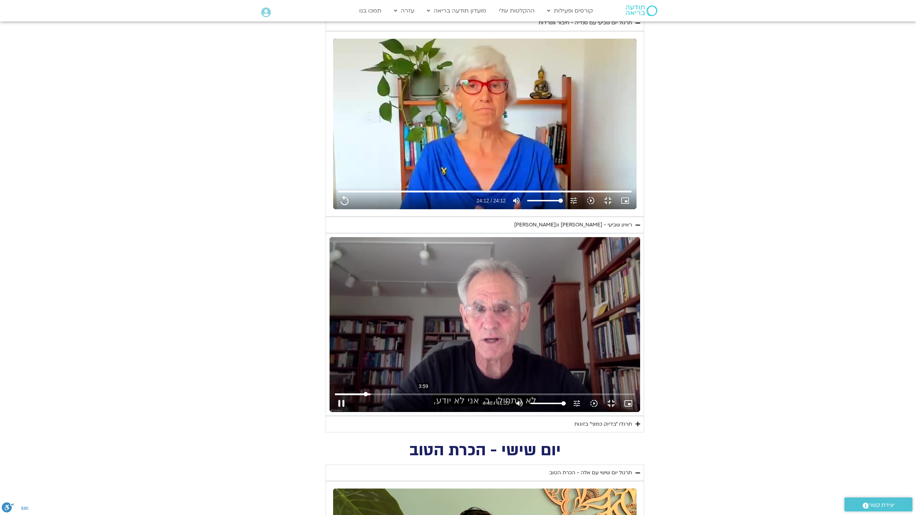
type input "1452.76"
click at [335, 396] on input "Seek" at bounding box center [485, 394] width 300 height 4
type input "239.829706"
type input "1452.76"
type input "239.849442"
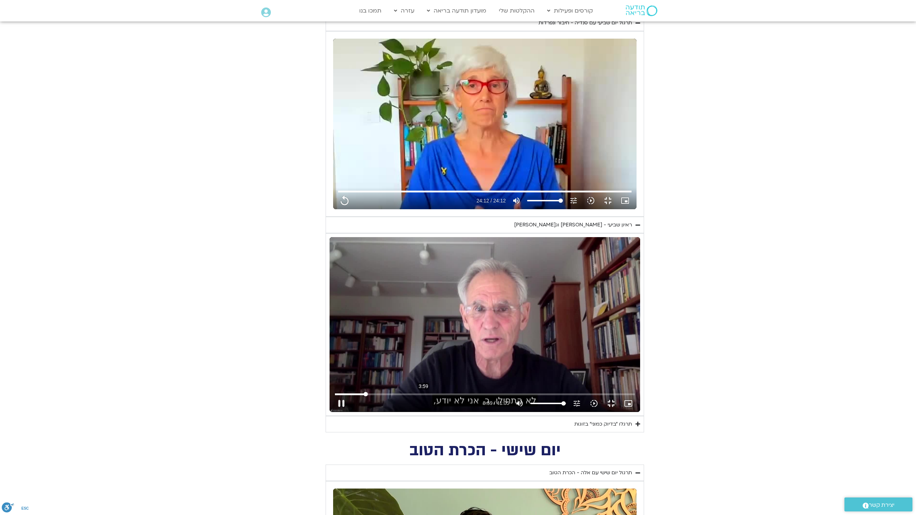
type input "1452.76"
type input "239.935451"
type input "1452.76"
type input "240.063407"
type input "1452.76"
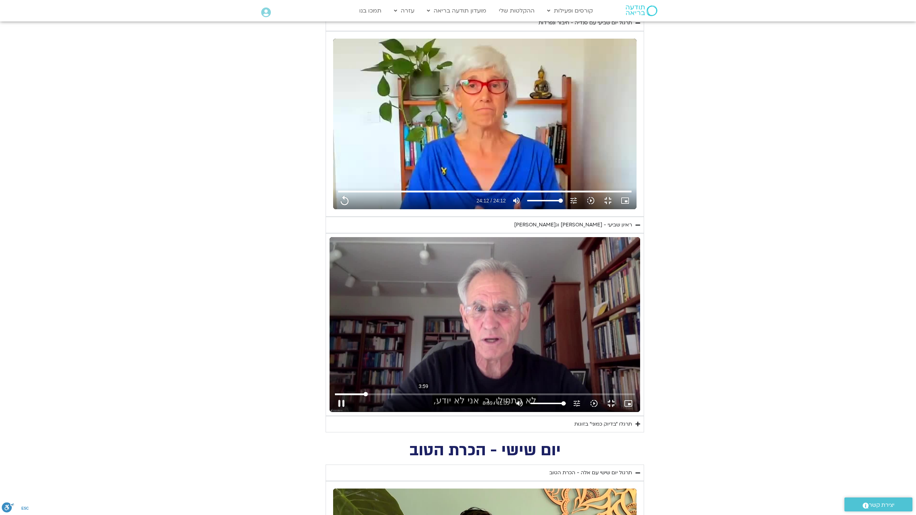
type input "240.197442"
type input "1452.76"
type input "240.325212"
type input "1452.76"
type input "240.555596"
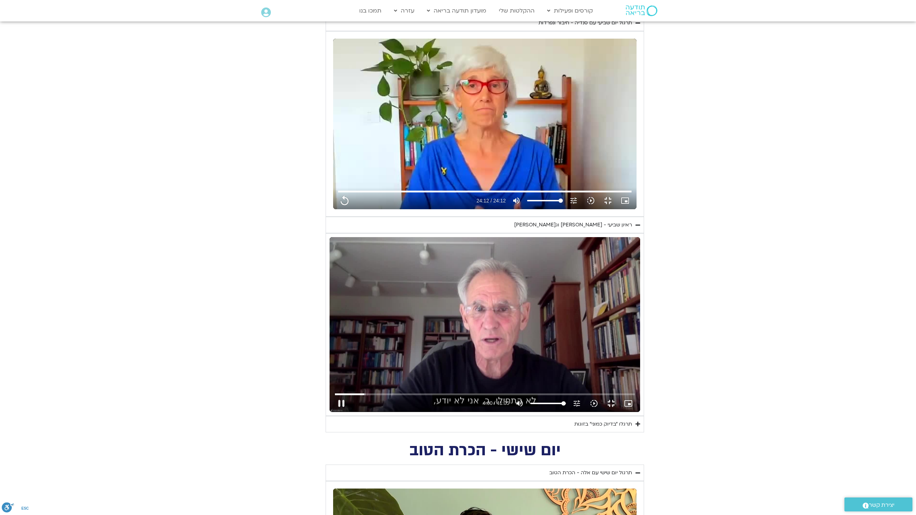
type input "1452.76"
type input "240.689072"
type input "1452.76"
type input "240.855695"
type input "1452.76"
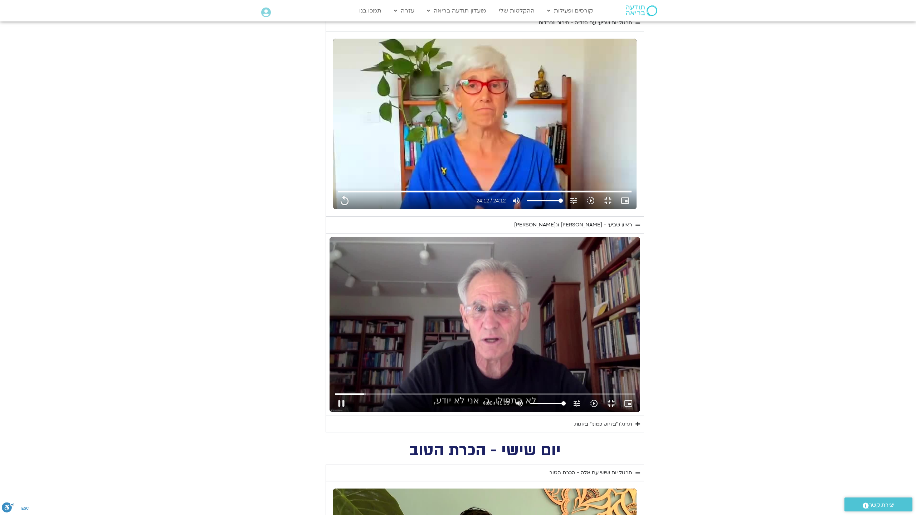
type input "240.871907"
type input "1452.76"
type input "241.003941"
type input "1452.76"
type input "241.256717"
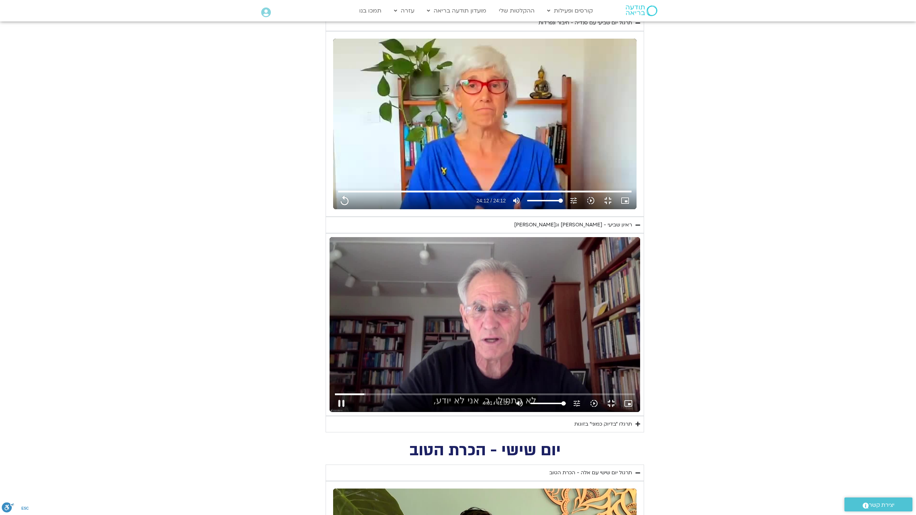
type input "1452.76"
type input "241.389495"
type input "1452.76"
type input "241.540738"
type input "1452.76"
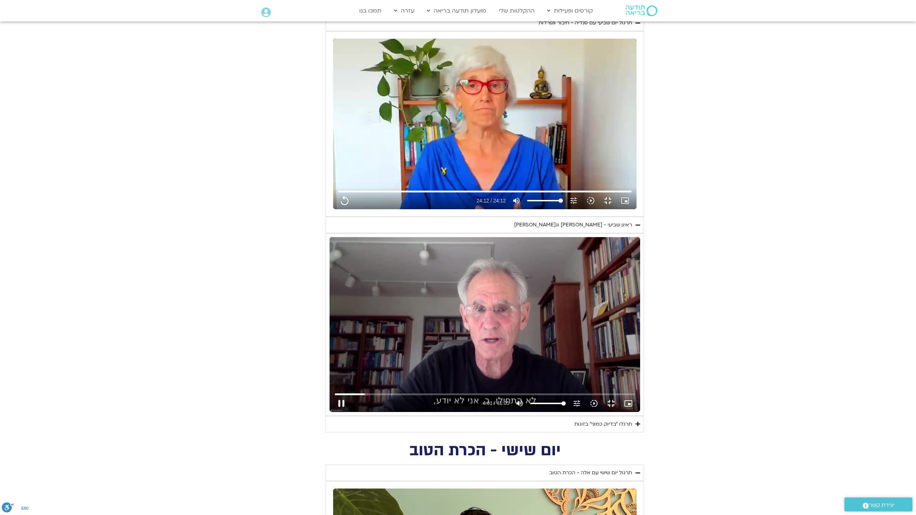
type input "241.553443"
type input "1452.76"
type input "241.687611"
type input "1452.76"
type input "241.819232"
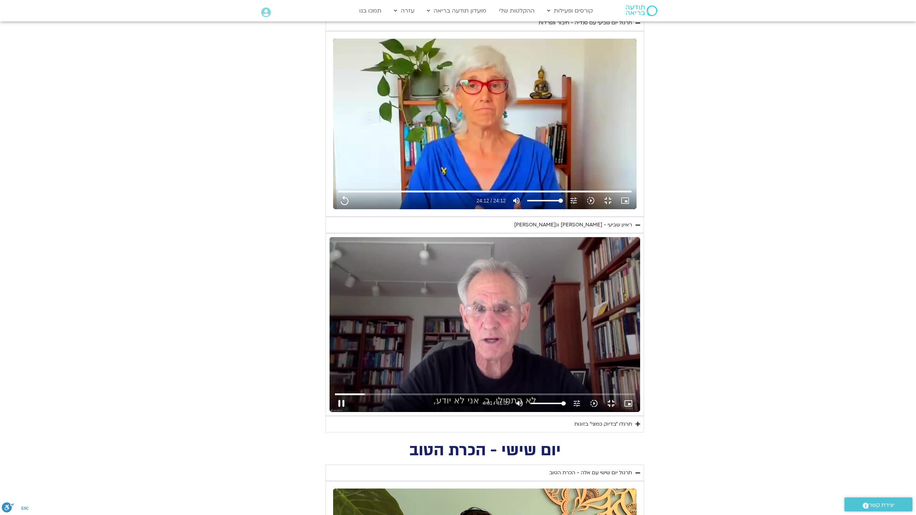
type input "1452.76"
type input "241.952688"
type input "1452.76"
type input "242.084438"
type input "1452.76"
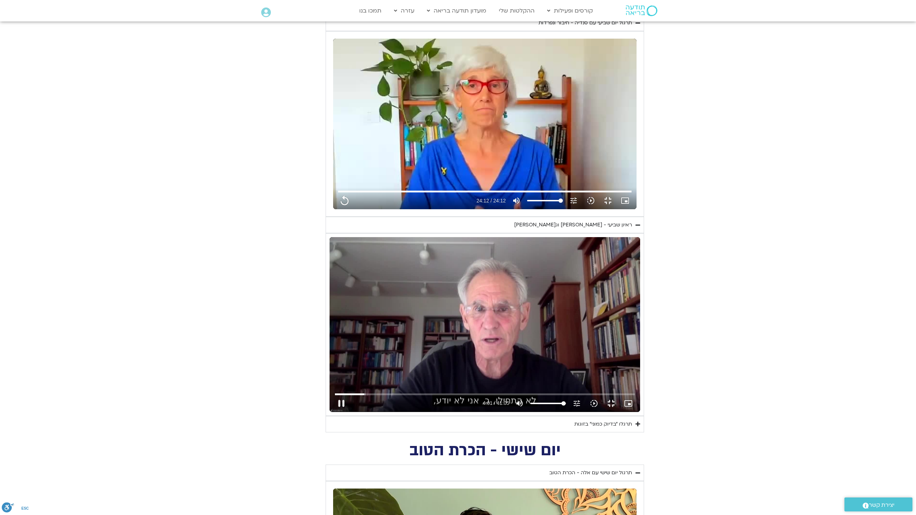
type input "242.215355"
type input "1452.76"
type input "242.348443"
type input "1452.76"
type input "242.480136"
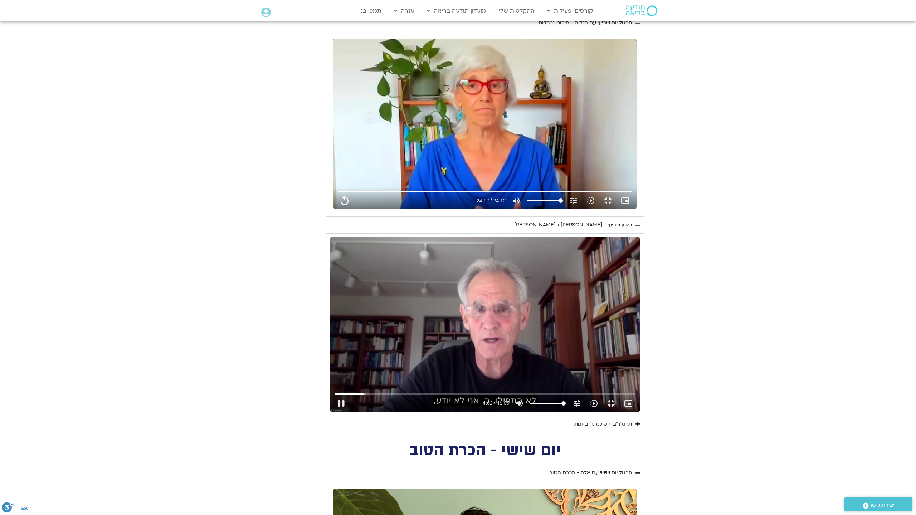
type input "1452.76"
type input "242.615454"
type input "1452.76"
type input "242.752968"
type input "1452.76"
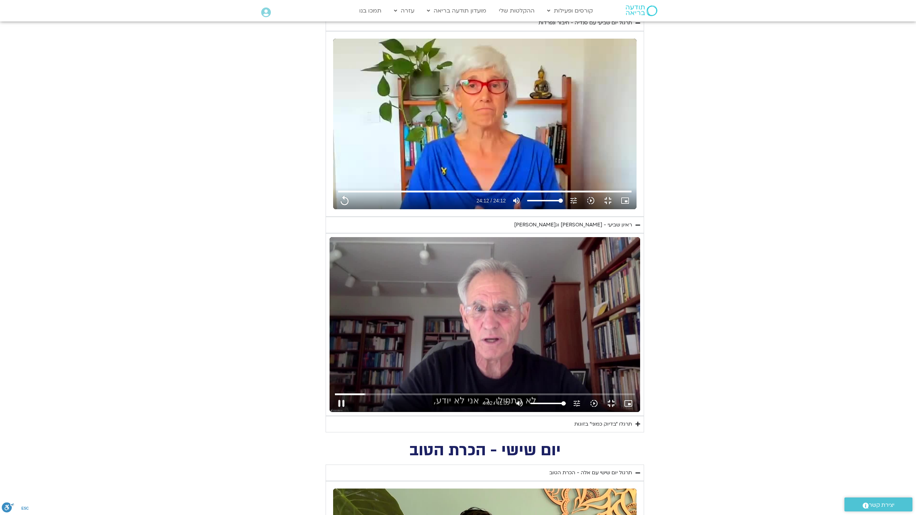
type input "242.889996"
type input "1452.76"
type input "243.028448"
type input "1452.76"
type input "243.164794"
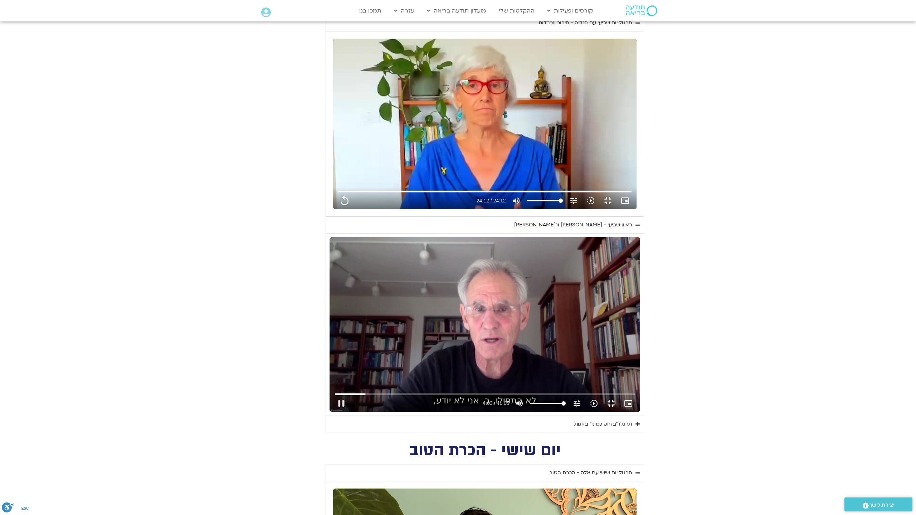
type input "1452.76"
type input "243.300812"
type input "1452.76"
type input "243.435575"
type input "1452.76"
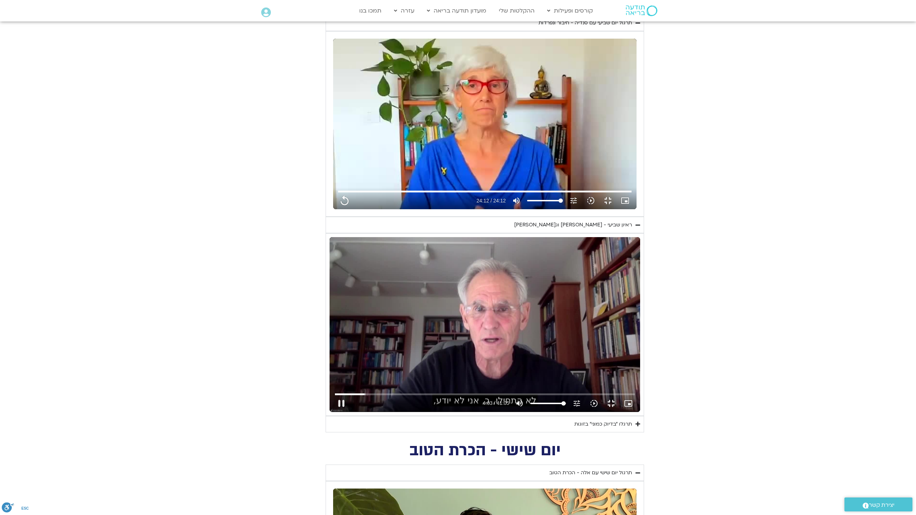
type input "243.571123"
type input "1452.76"
type input "243.701961"
type input "1452.76"
type input "243.841453"
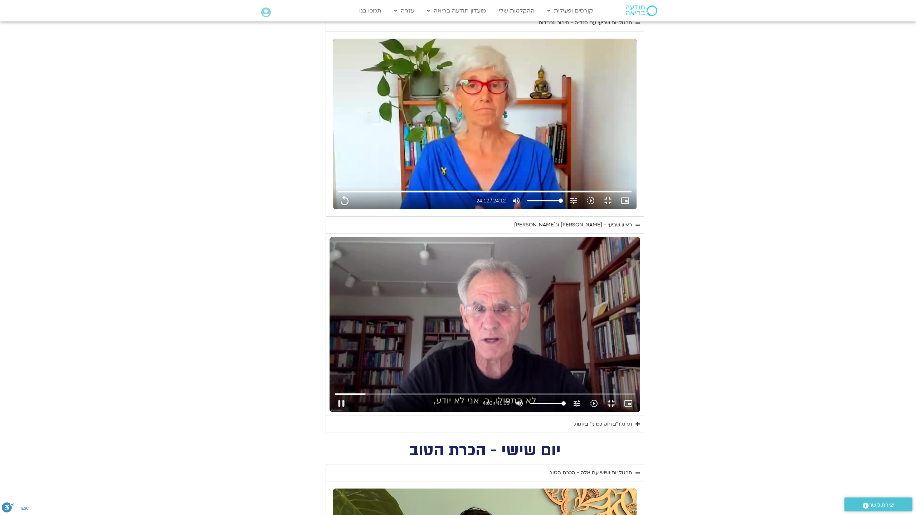
type input "1452.76"
type input "243.975105"
type input "1452.76"
type input "244.108474"
type input "1452.76"
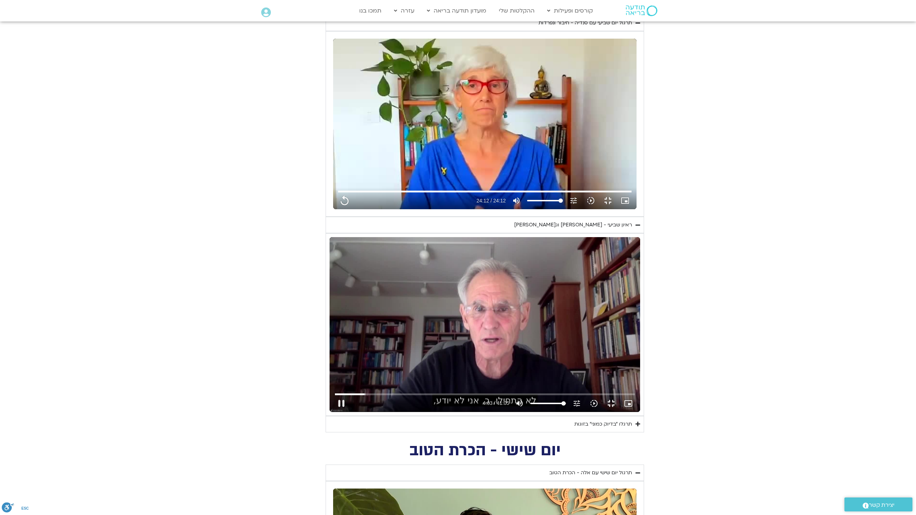
type input "244.238771"
type input "1452.76"
type input "244.375183"
type input "1452.76"
type input "244.507407"
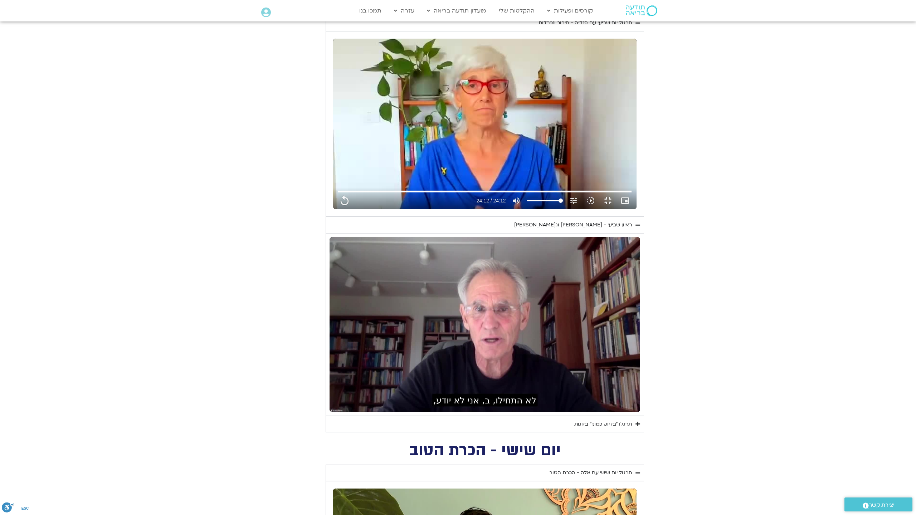
type input "1452.76"
type input "930.344903"
type input "1452.76"
type input "930.47837"
type input "1452.76"
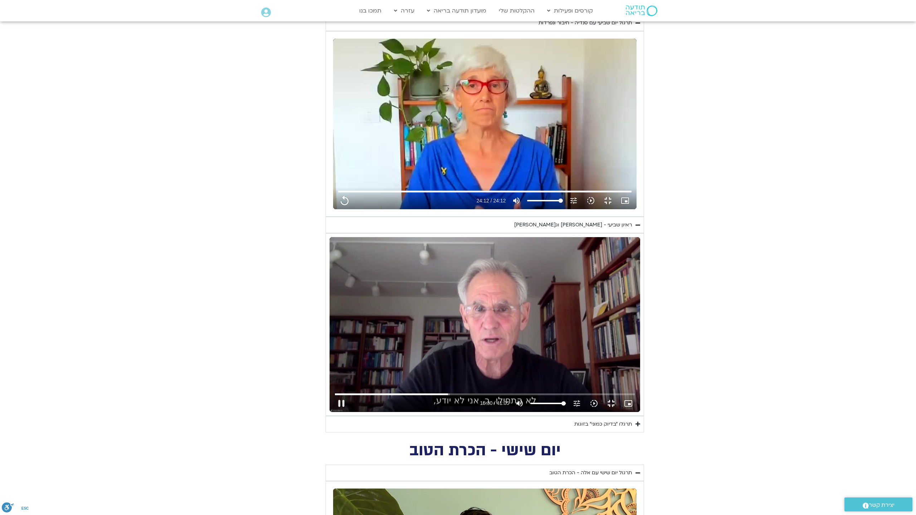
type input "930.645076"
type input "1452.76"
type input "930.7127"
type input "1452.76"
type input "930.961125"
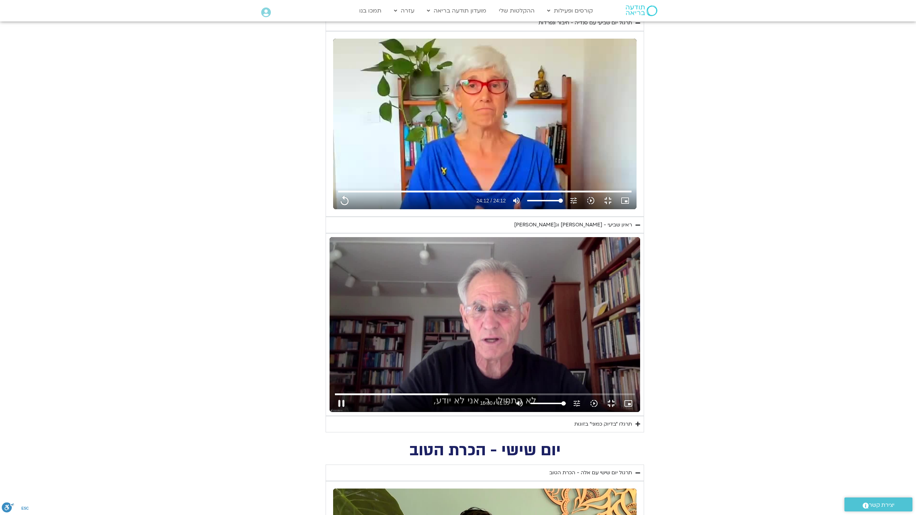
type input "1452.76"
type input "931.035253"
type input "1452.76"
type input "931.212179"
type input "1452.76"
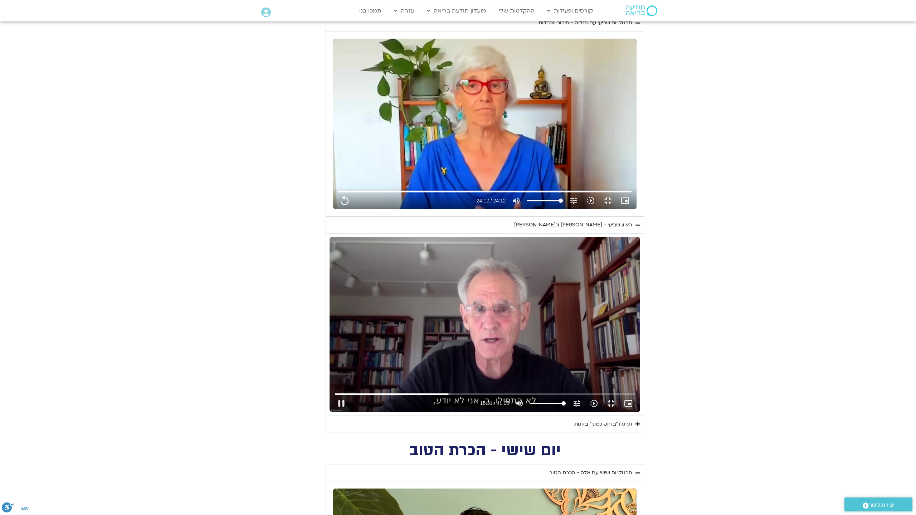
type input "931.345423"
type input "1452.76"
type input "931.496435"
type input "1452.76"
type input "931.612647"
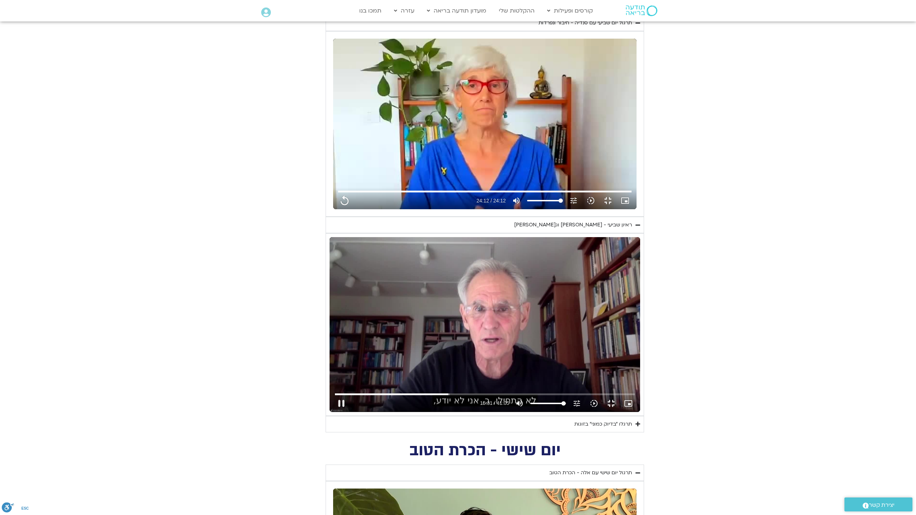
type input "1452.76"
type input "931.74675"
type input "1452.76"
type input "931.879563"
type input "1452.76"
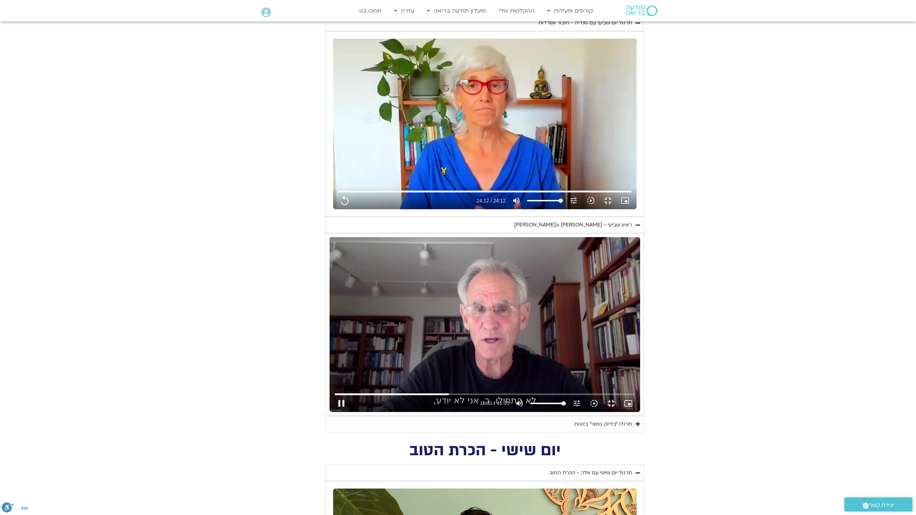
type input "932.046367"
type input "1452.76"
type input "932.112939"
type input "1452.76"
type input "932.22161"
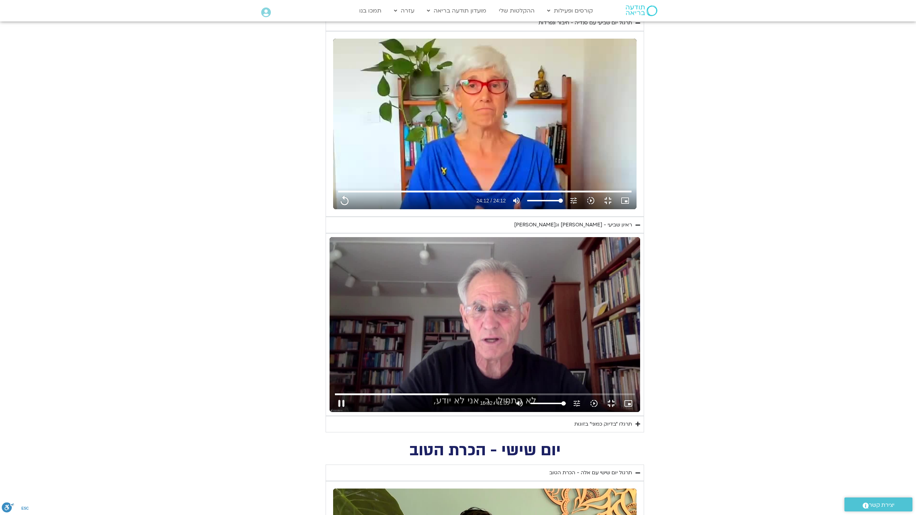
type input "1452.76"
click at [380, 349] on div "Skip Ad 3:59 pause 15:32 / 41:05 volume_up Mute tune Resolution Auto 720p slow_…" at bounding box center [485, 324] width 311 height 175
type input "932.377959"
type input "1452.76"
click at [374, 356] on div "Skip Ad 3:59 play_arrow 15:32 / 41:05 volume_up Mute tune Resolution Auto 720p …" at bounding box center [485, 324] width 311 height 175
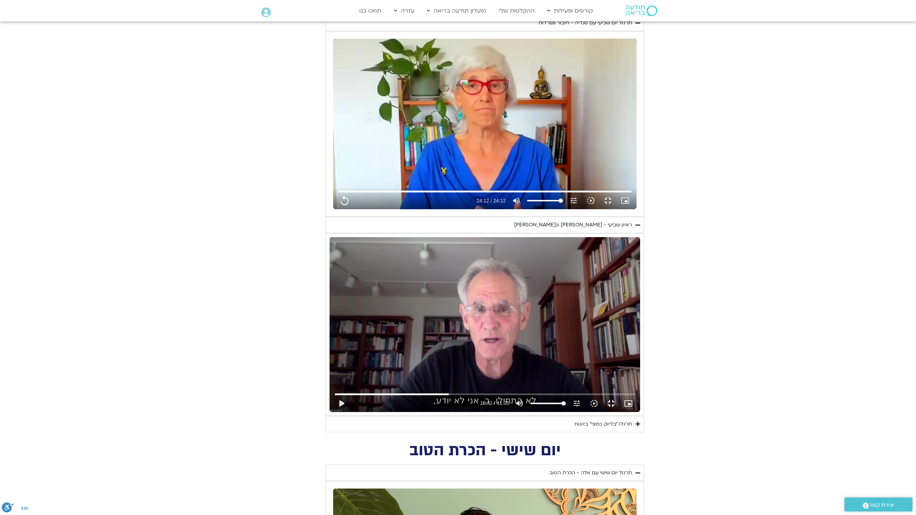
type input "932.464494"
type input "1452.76"
type input "932.52844"
type input "1452.76"
type input "932.597513"
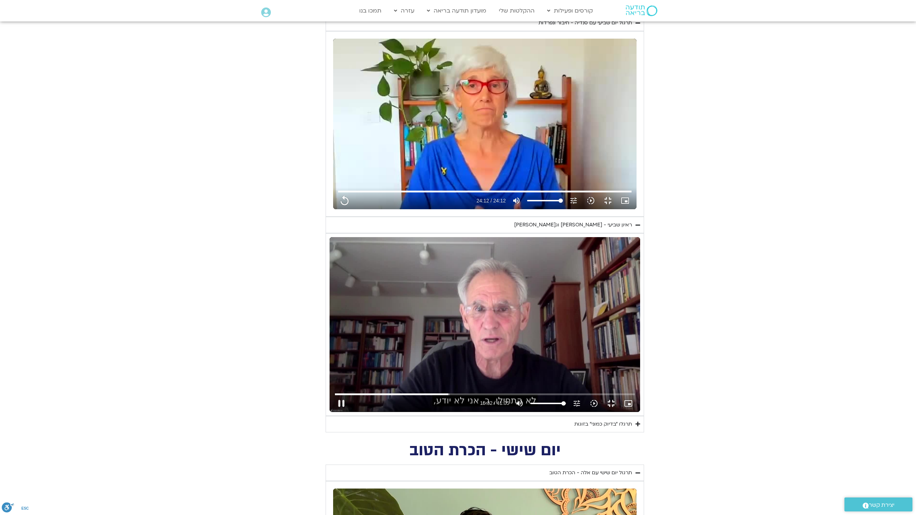
type input "1452.76"
type input "932.728598"
type input "1452.76"
type input "932.968603"
type input "1452.76"
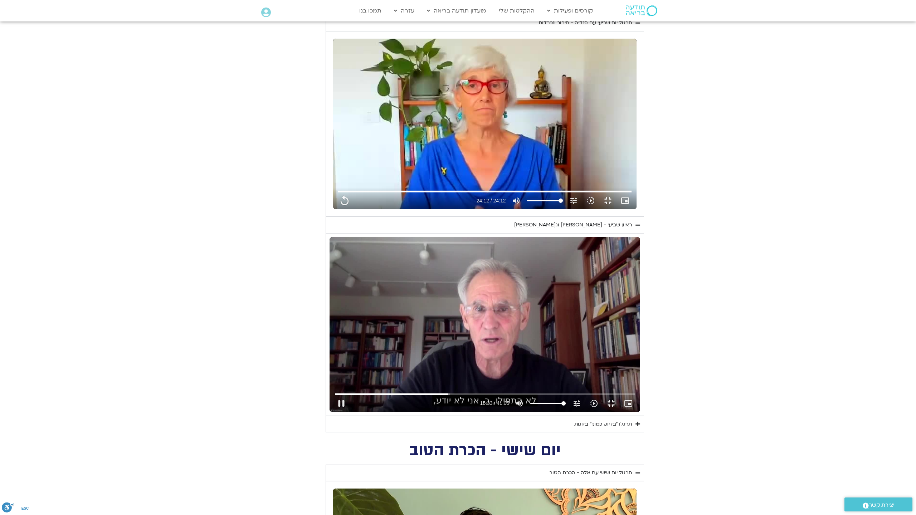
type input "933.128987"
type input "1452.76"
type input "933.262366"
type input "1452.76"
type input "933.328745"
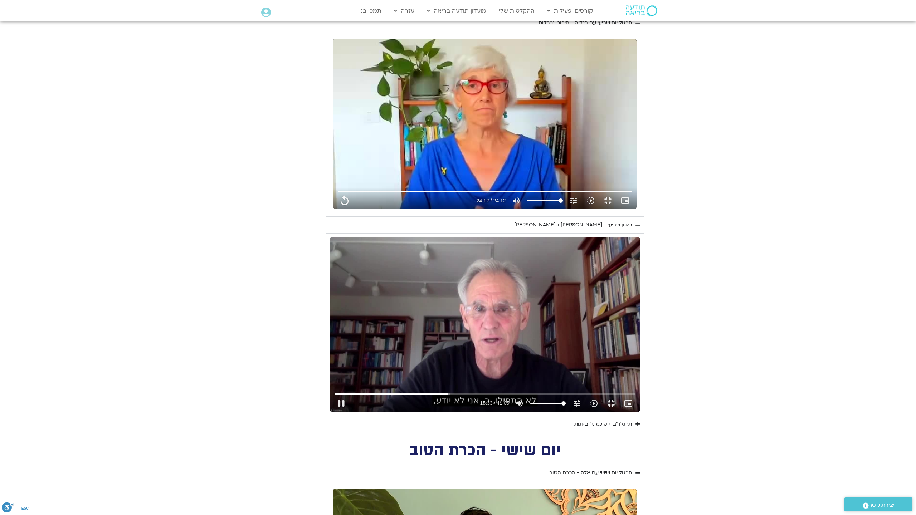
type input "1452.76"
type input "933.404483"
type input "1452.76"
type input "933.532"
type input "1452.76"
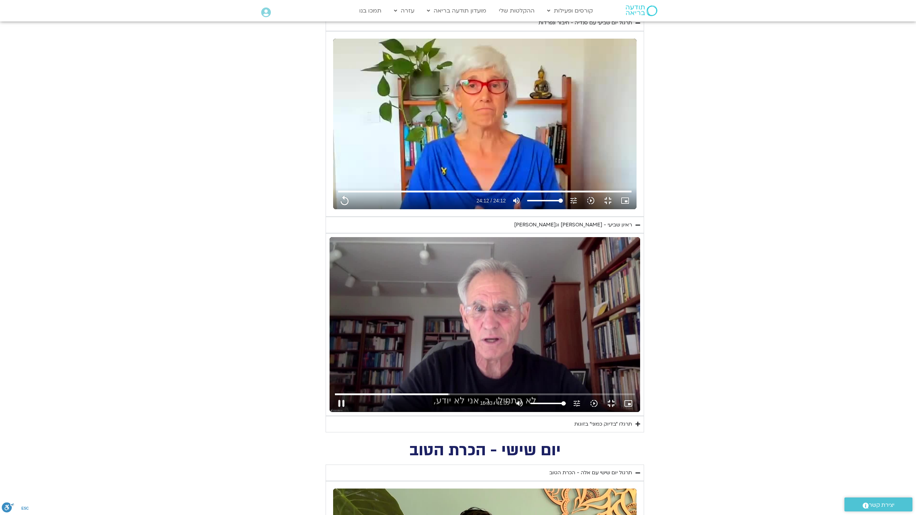
type input "933.66351"
type input "1452.76"
type input "933.792165"
type input "1452.76"
type input "933.925533"
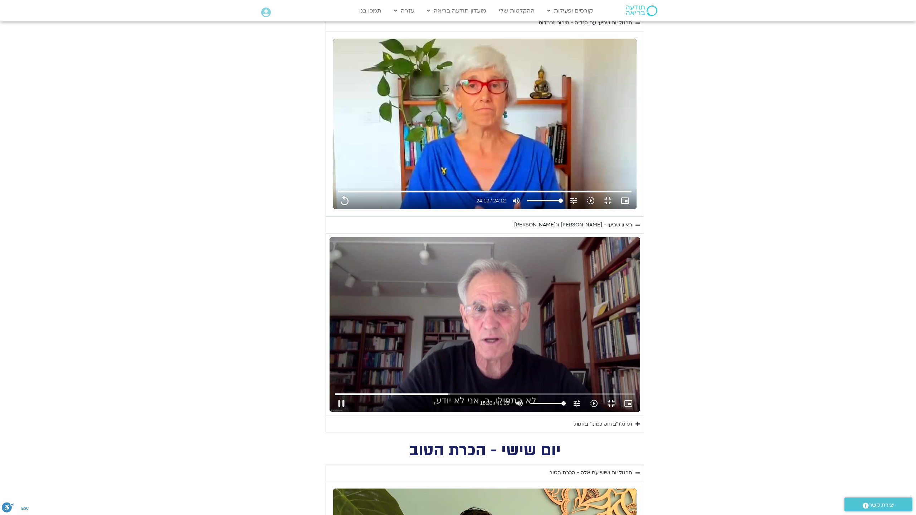
type input "1452.76"
type input "934.057875"
type input "1452.76"
type input "934.190169"
type input "1452.76"
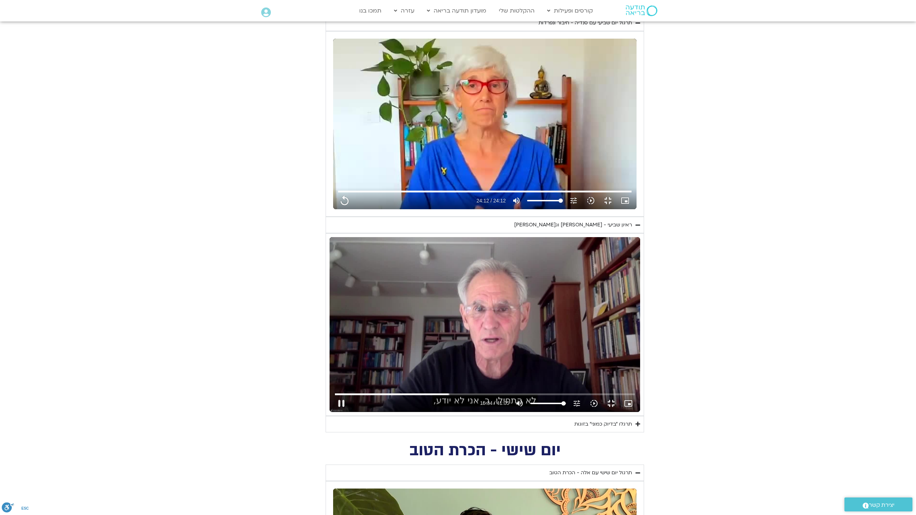
type input "934.328178"
type input "1452.76"
type input "934.464559"
type input "1452.76"
type input "934.599646"
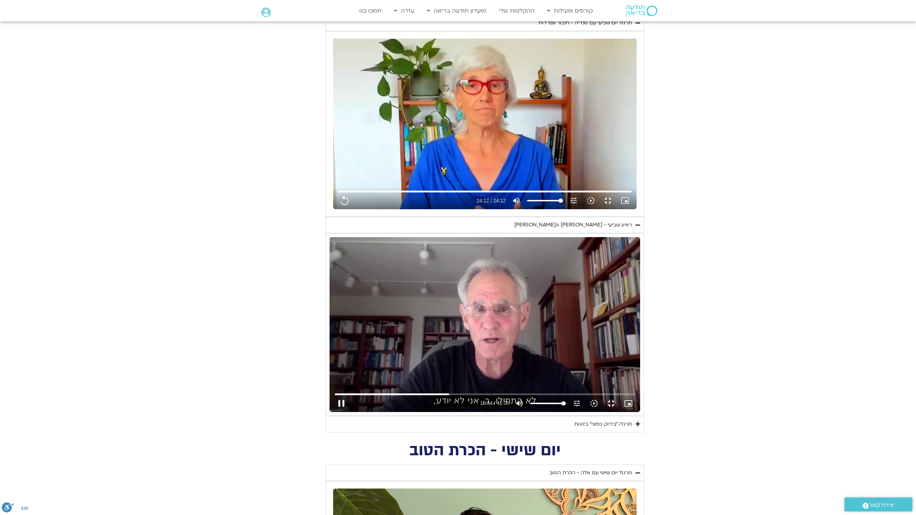
type input "1452.76"
type input "934.729214"
type input "1452.76"
type input "934.862967"
type input "1452.76"
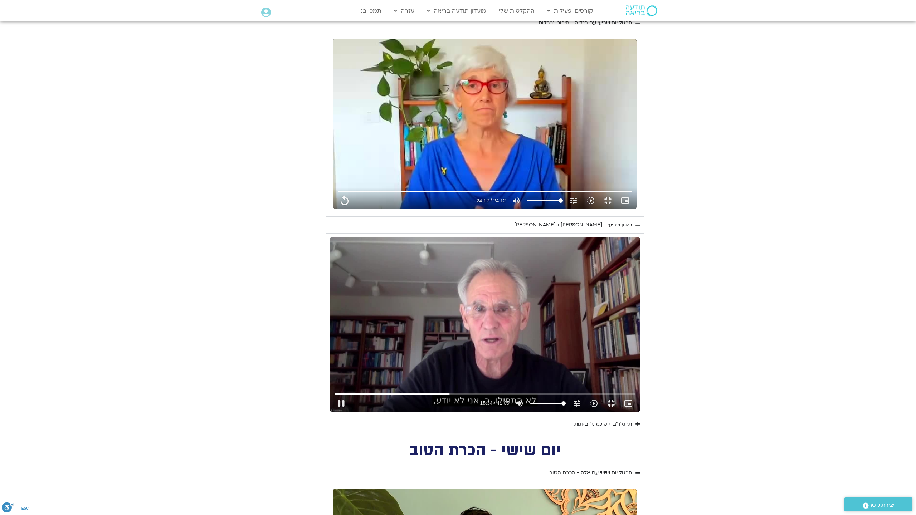
type input "934.998225"
type input "1452.76"
type input "935.129168"
type input "1452.76"
type input "935.258824"
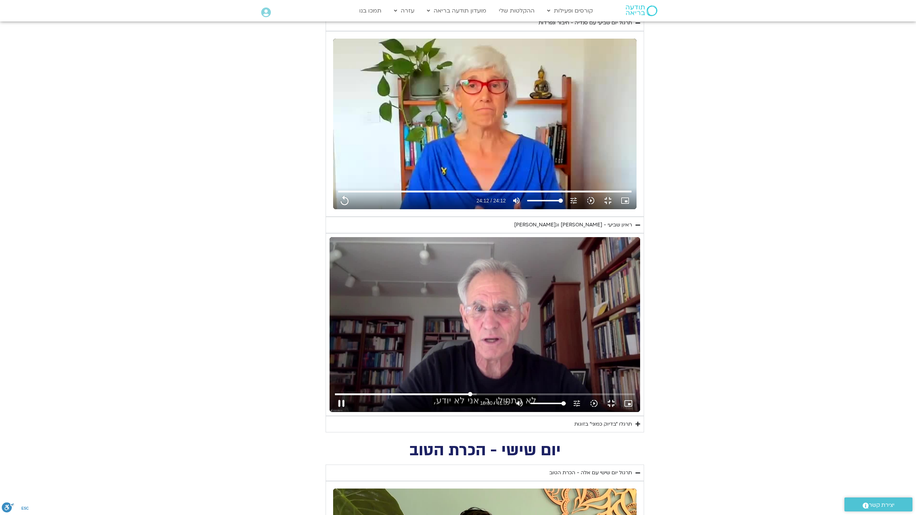
click at [414, 396] on input "Seek" at bounding box center [485, 394] width 300 height 4
click at [496, 360] on div "Skip Ad 40:56 pause 31:47 / 41:05 volume_up Mute tune Resolution Auto 720p slow…" at bounding box center [485, 324] width 311 height 175
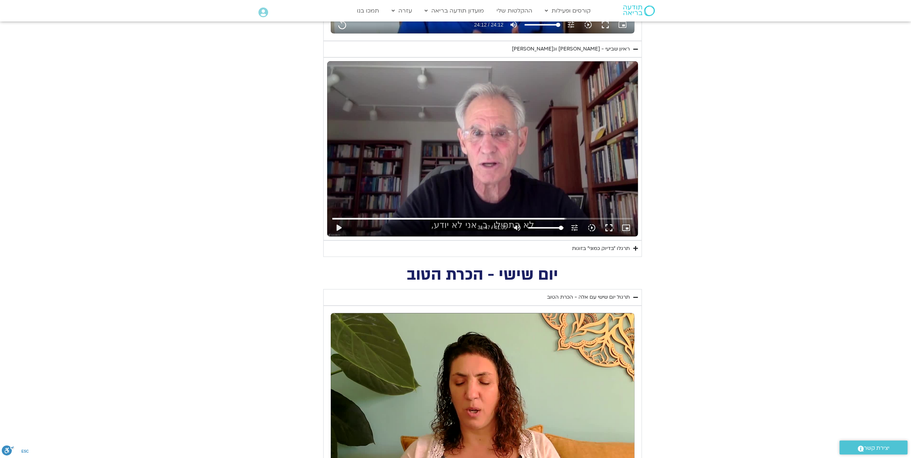
scroll to position [823, 0]
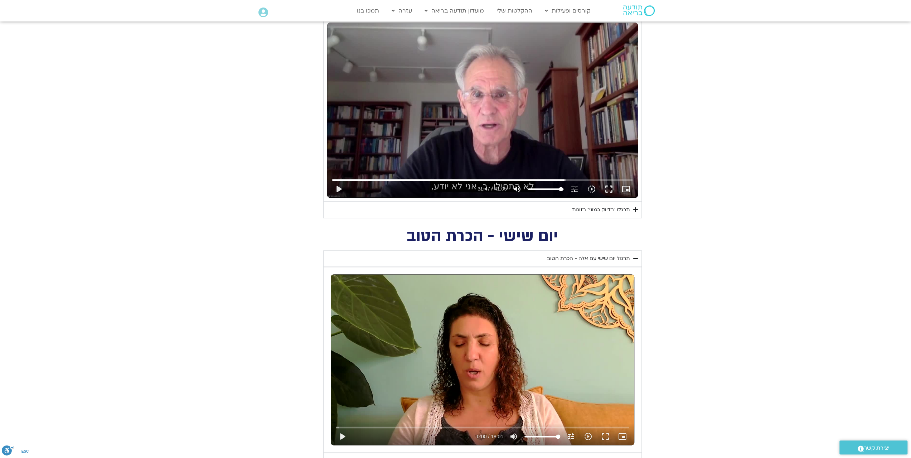
click at [617, 205] on div "תרגלו ״בדיוק כמוני״ בזוגות" at bounding box center [601, 209] width 58 height 9
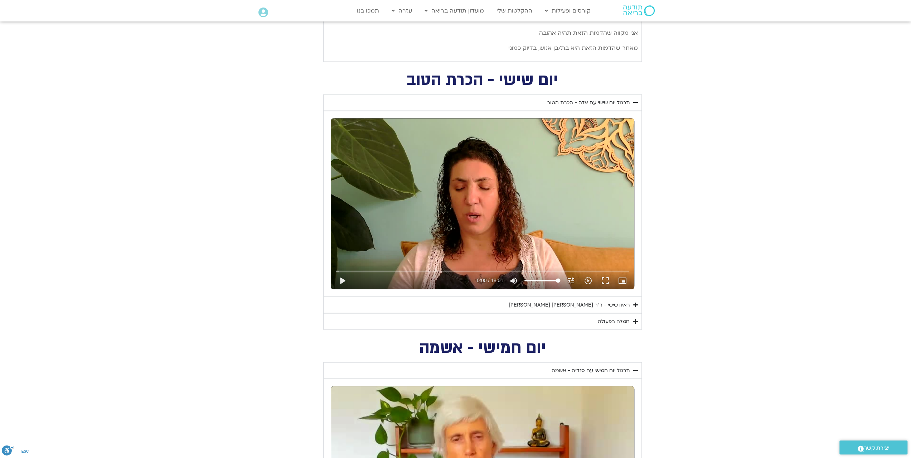
scroll to position [1539, 0]
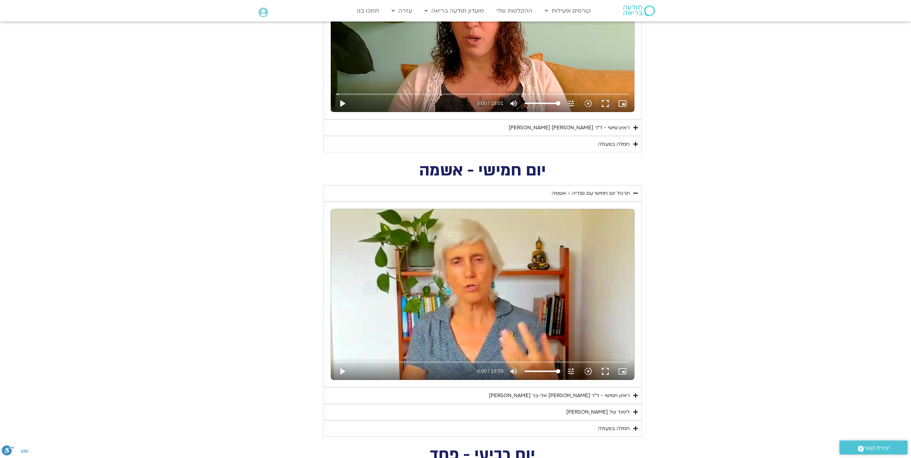
click at [610, 125] on div "ראיון שישי - ד"ר [PERSON_NAME] [PERSON_NAME]" at bounding box center [568, 127] width 121 height 9
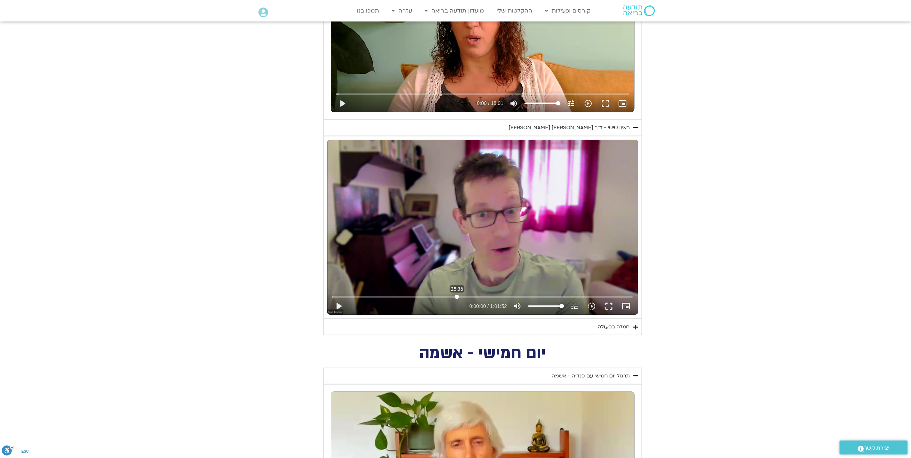
click at [457, 294] on input "Seek" at bounding box center [482, 296] width 300 height 4
click at [337, 300] on button "play_arrow" at bounding box center [338, 305] width 17 height 17
click at [430, 292] on div "Skip Ad 21:34 pause 0:25:49 / 1:01:52 volume_up Mute tune Resolution Auto 720p …" at bounding box center [482, 302] width 305 height 23
click at [430, 294] on input "Seek" at bounding box center [482, 296] width 300 height 4
click at [337, 304] on button "pause" at bounding box center [338, 305] width 17 height 17
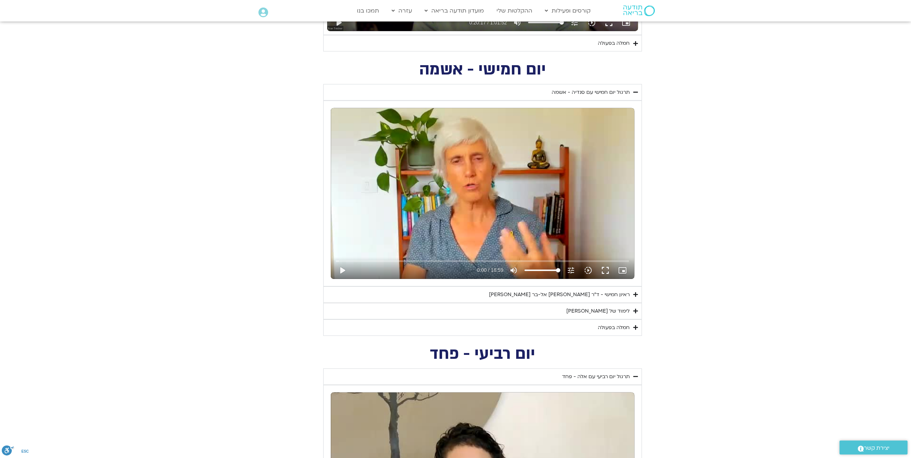
scroll to position [1861, 0]
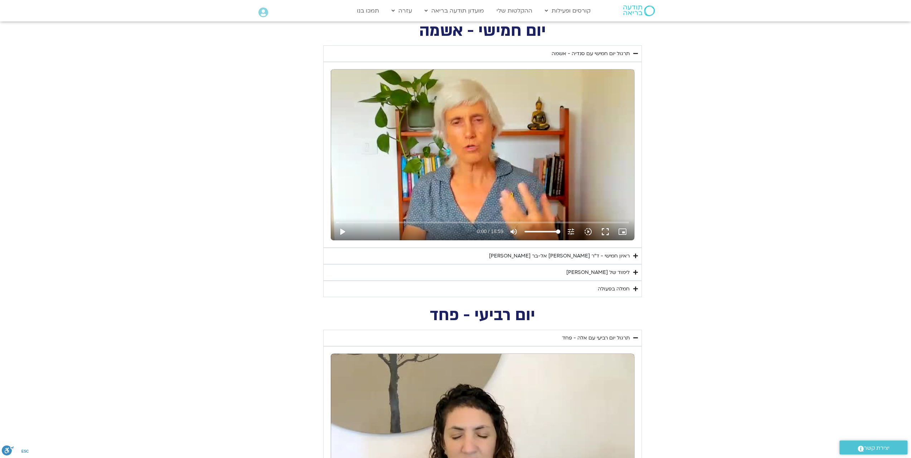
click at [622, 268] on div "לימוד של [PERSON_NAME]" at bounding box center [597, 272] width 63 height 9
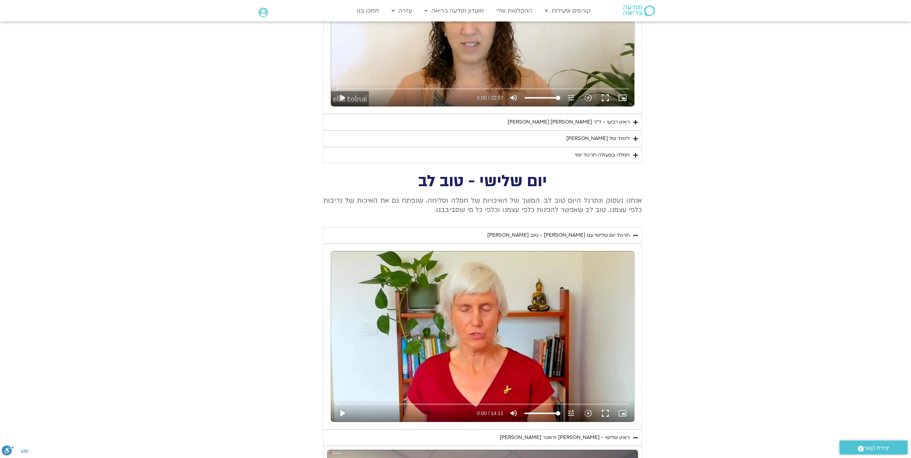
scroll to position [3006, 0]
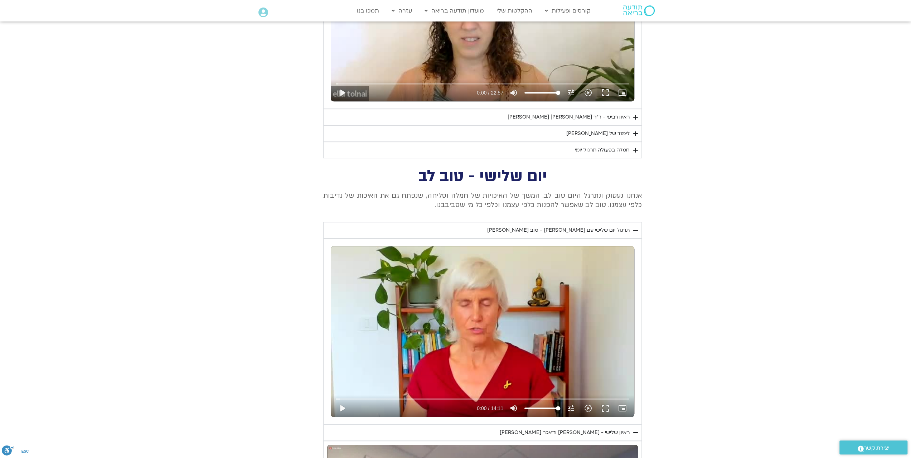
click at [614, 226] on div "תרגול יום שלישי עם [PERSON_NAME] - טוב [PERSON_NAME]" at bounding box center [558, 230] width 142 height 9
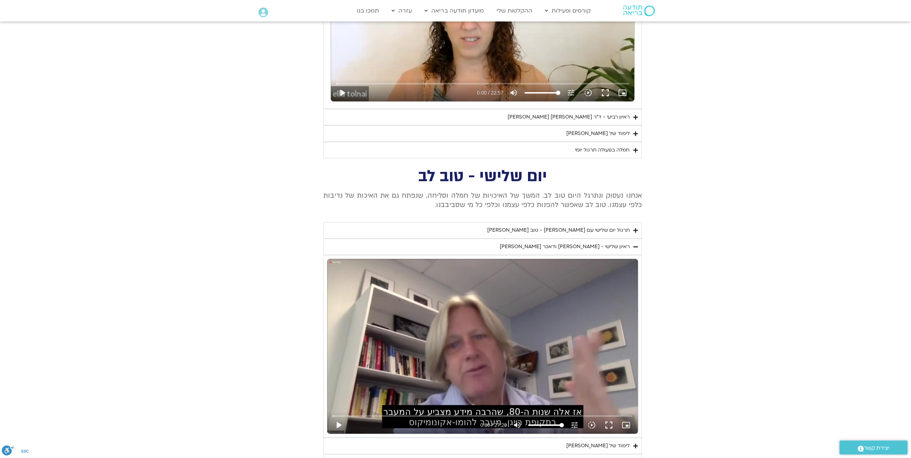
click at [606, 242] on div "ראיון שלישי - [PERSON_NAME] ודאכר [PERSON_NAME]" at bounding box center [565, 246] width 130 height 9
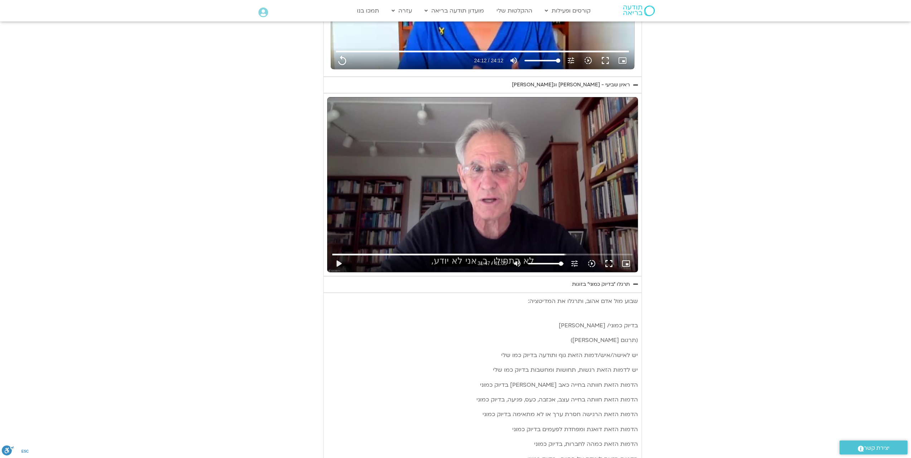
scroll to position [823, 0]
